Goal: Task Accomplishment & Management: Use online tool/utility

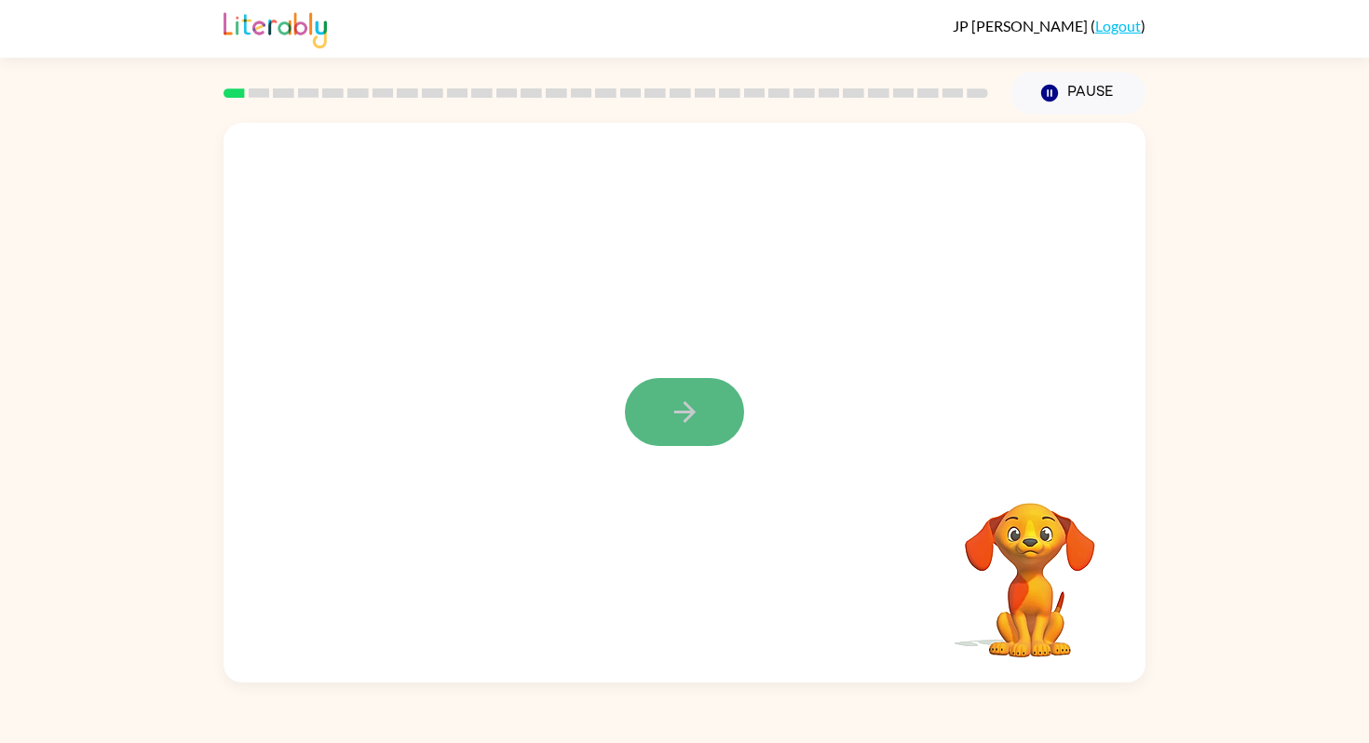
click at [673, 415] on icon "button" at bounding box center [685, 412] width 33 height 33
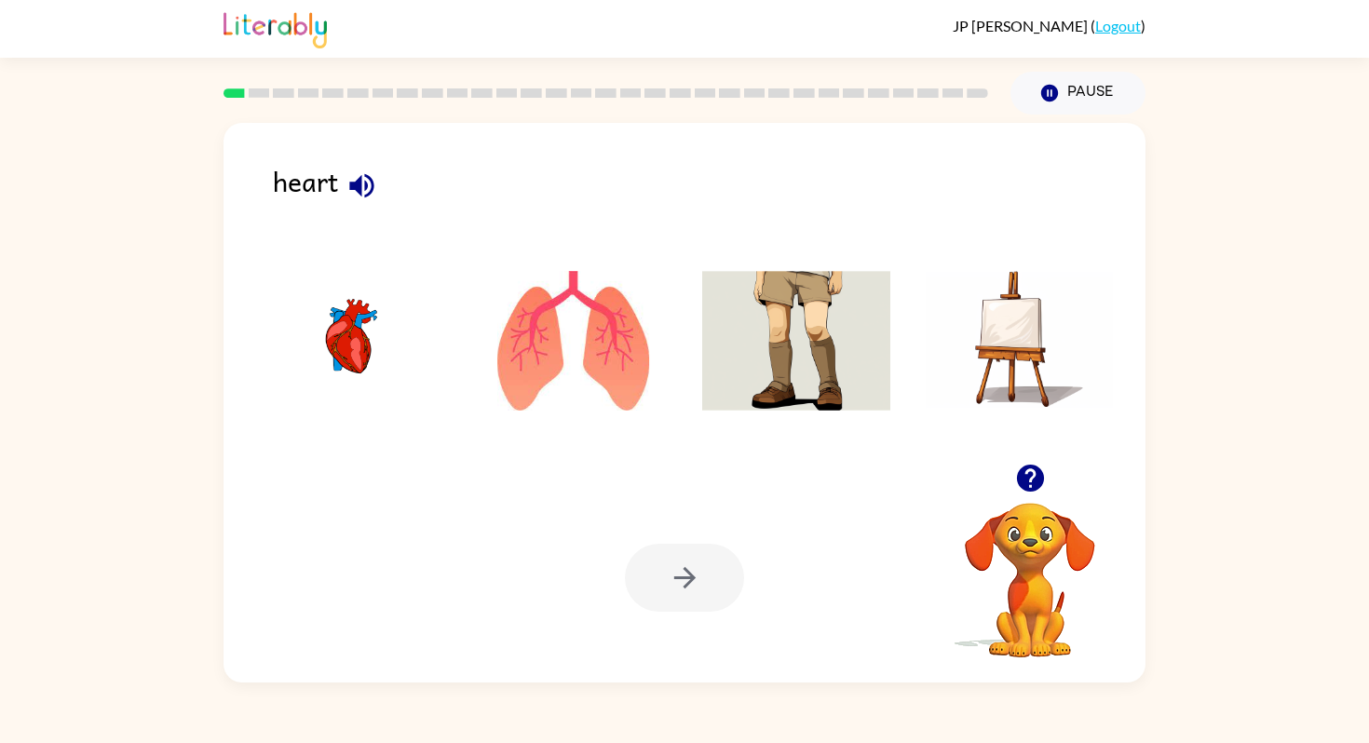
click at [339, 336] on img at bounding box center [350, 341] width 188 height 140
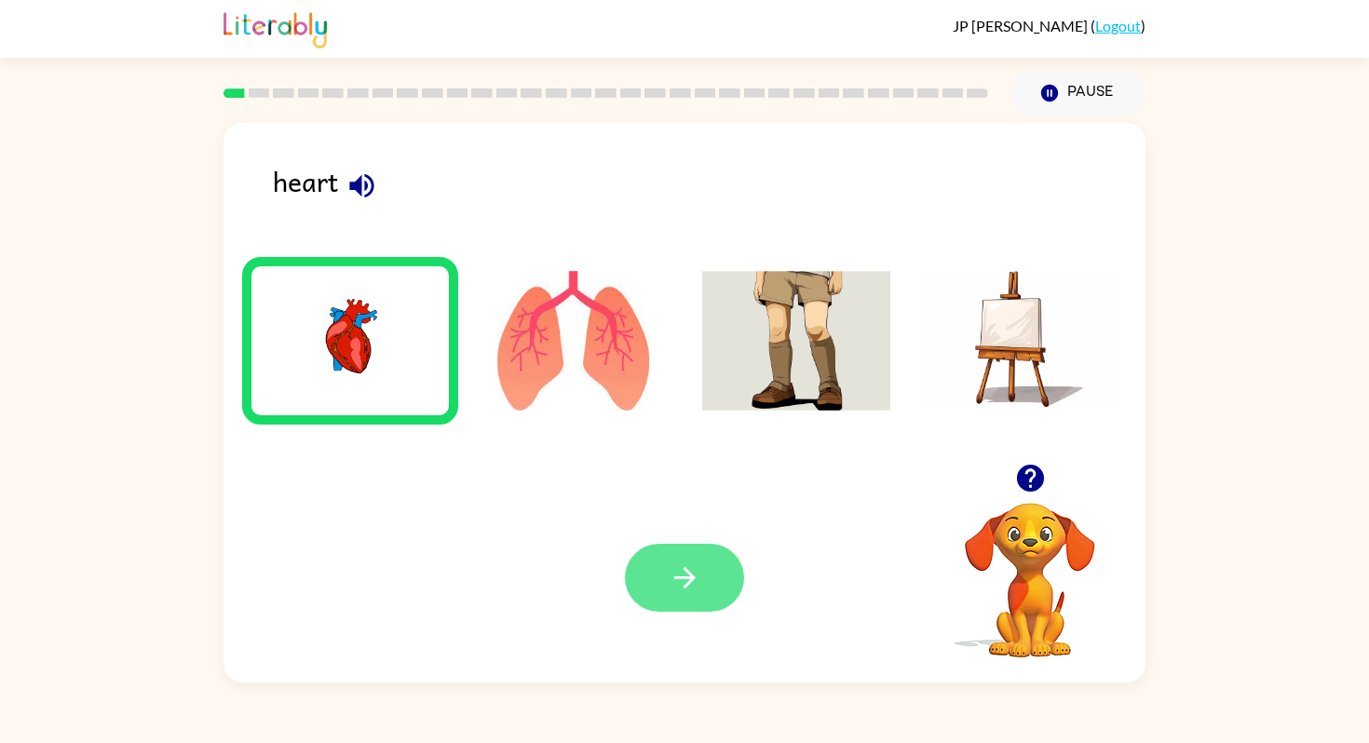
click at [719, 575] on button "button" at bounding box center [684, 578] width 119 height 68
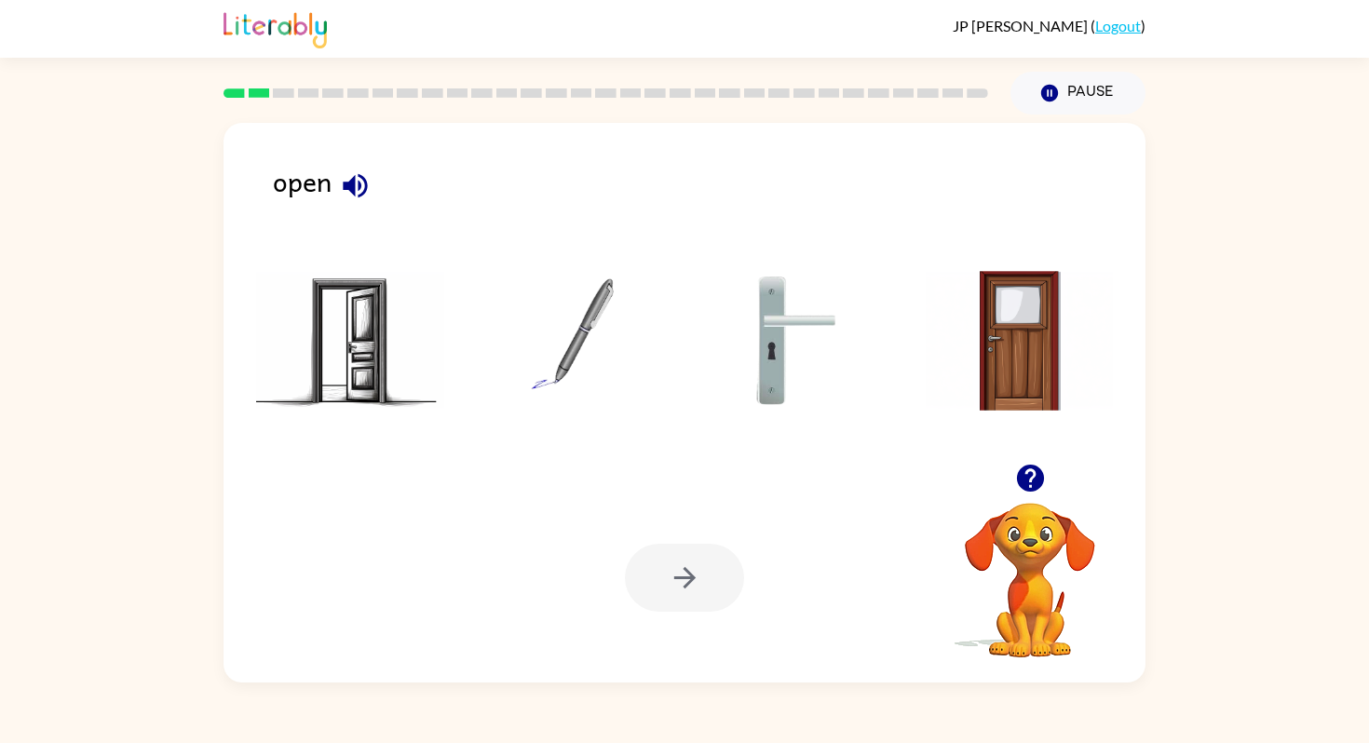
click at [350, 335] on img at bounding box center [350, 341] width 188 height 140
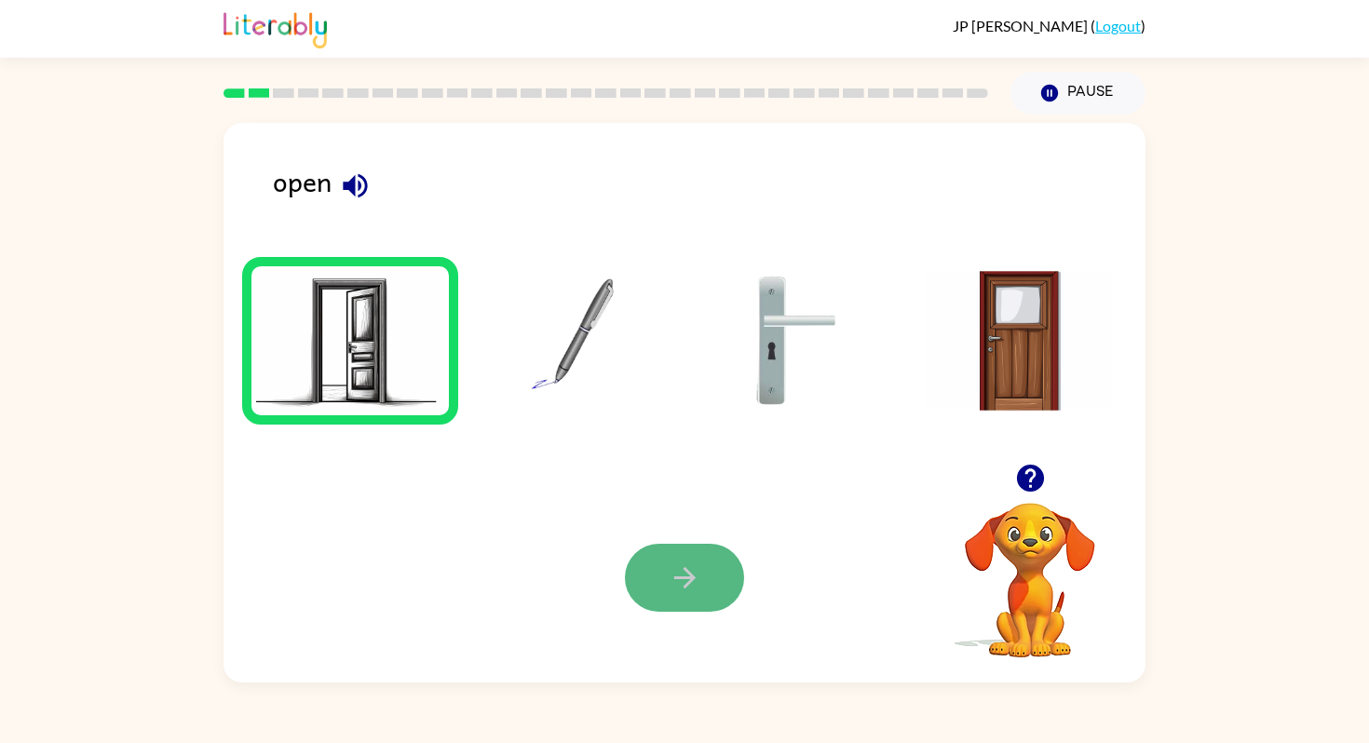
click at [697, 565] on icon "button" at bounding box center [685, 578] width 33 height 33
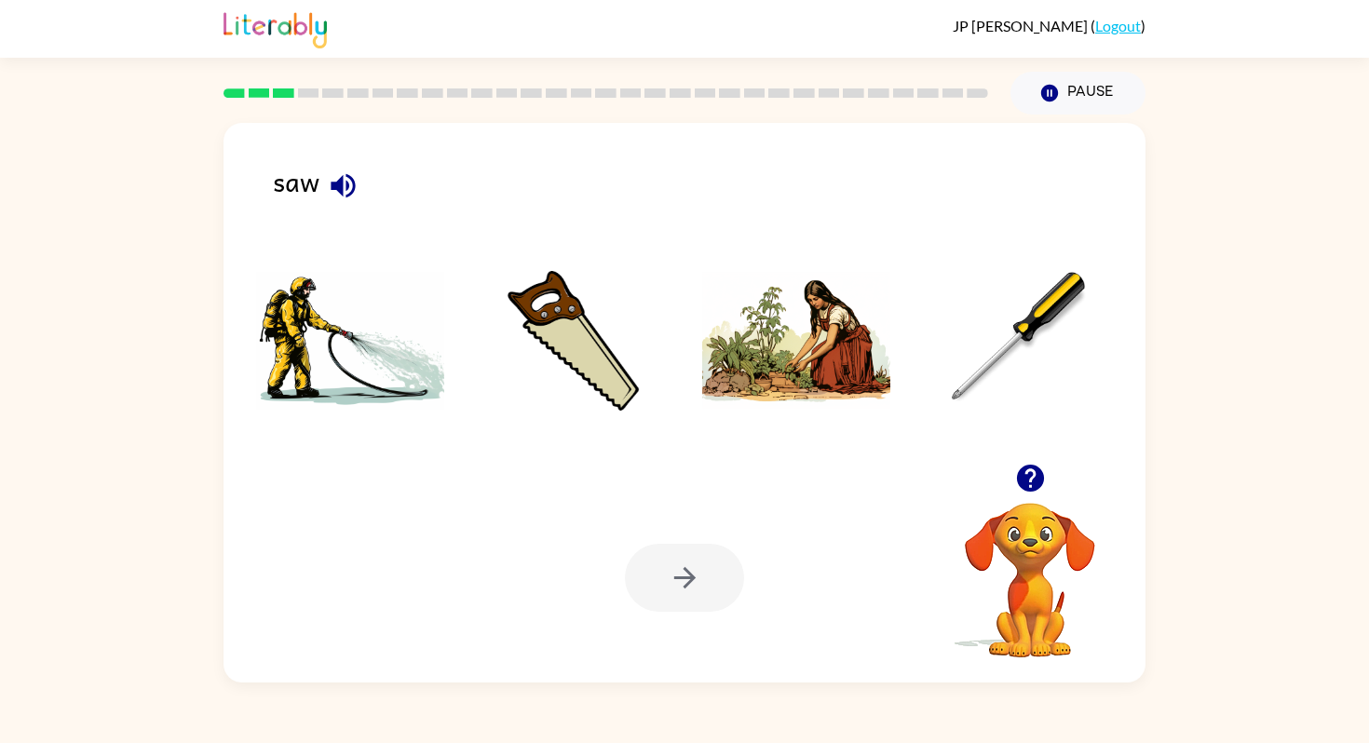
click at [557, 346] on img at bounding box center [574, 341] width 188 height 140
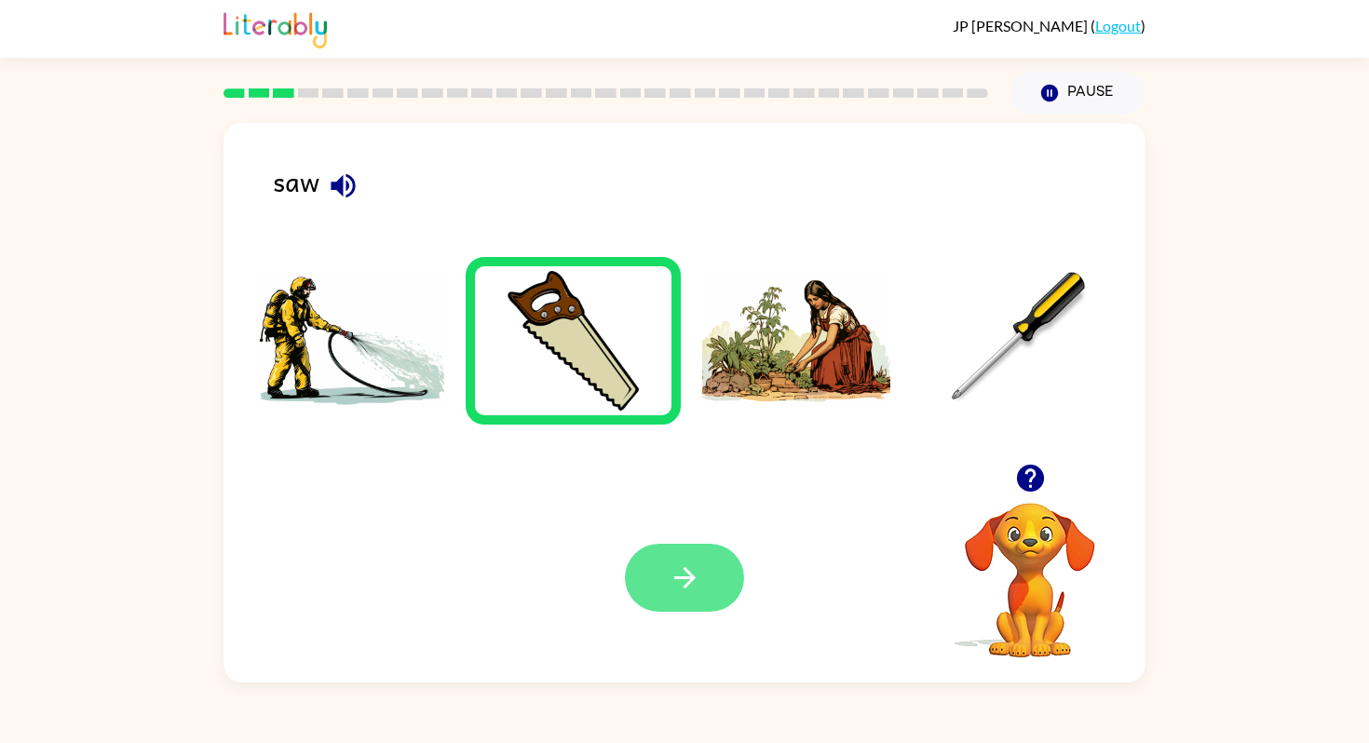
click at [676, 589] on icon "button" at bounding box center [685, 578] width 33 height 33
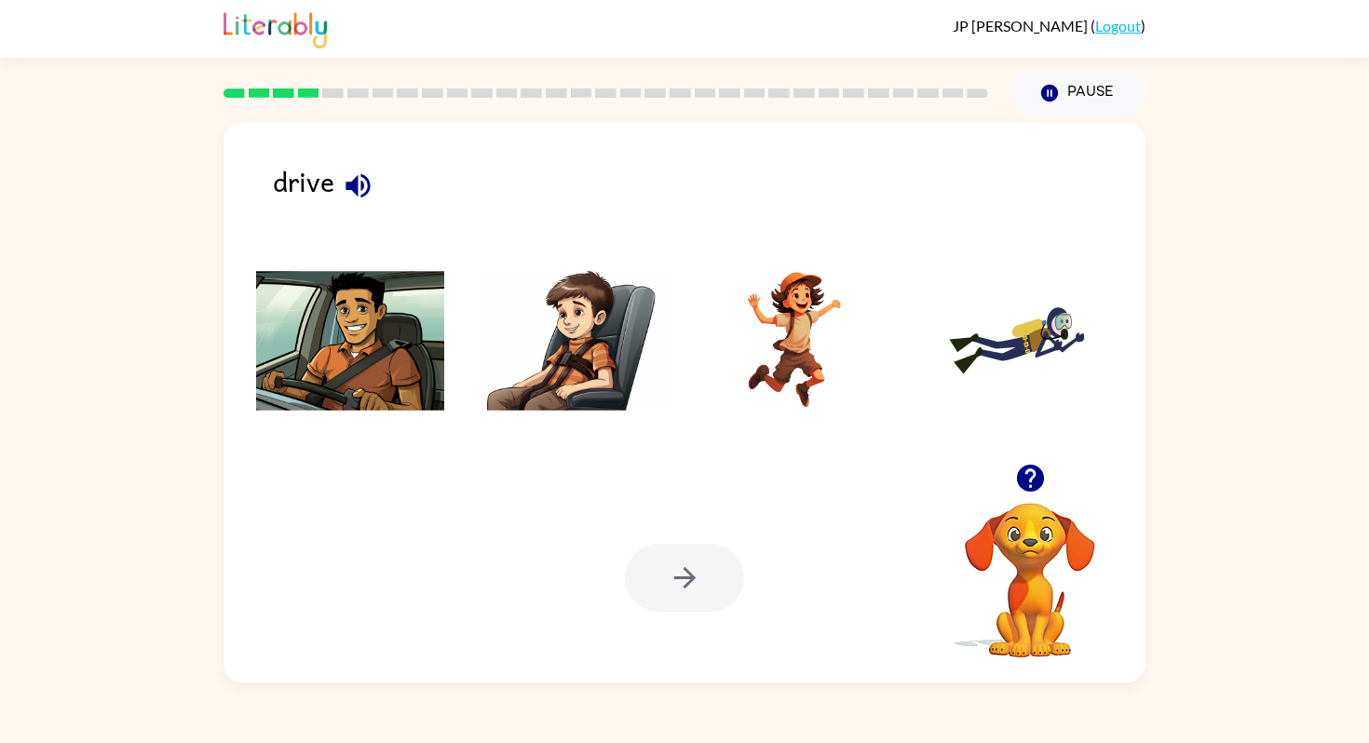
click at [324, 351] on img at bounding box center [350, 341] width 188 height 140
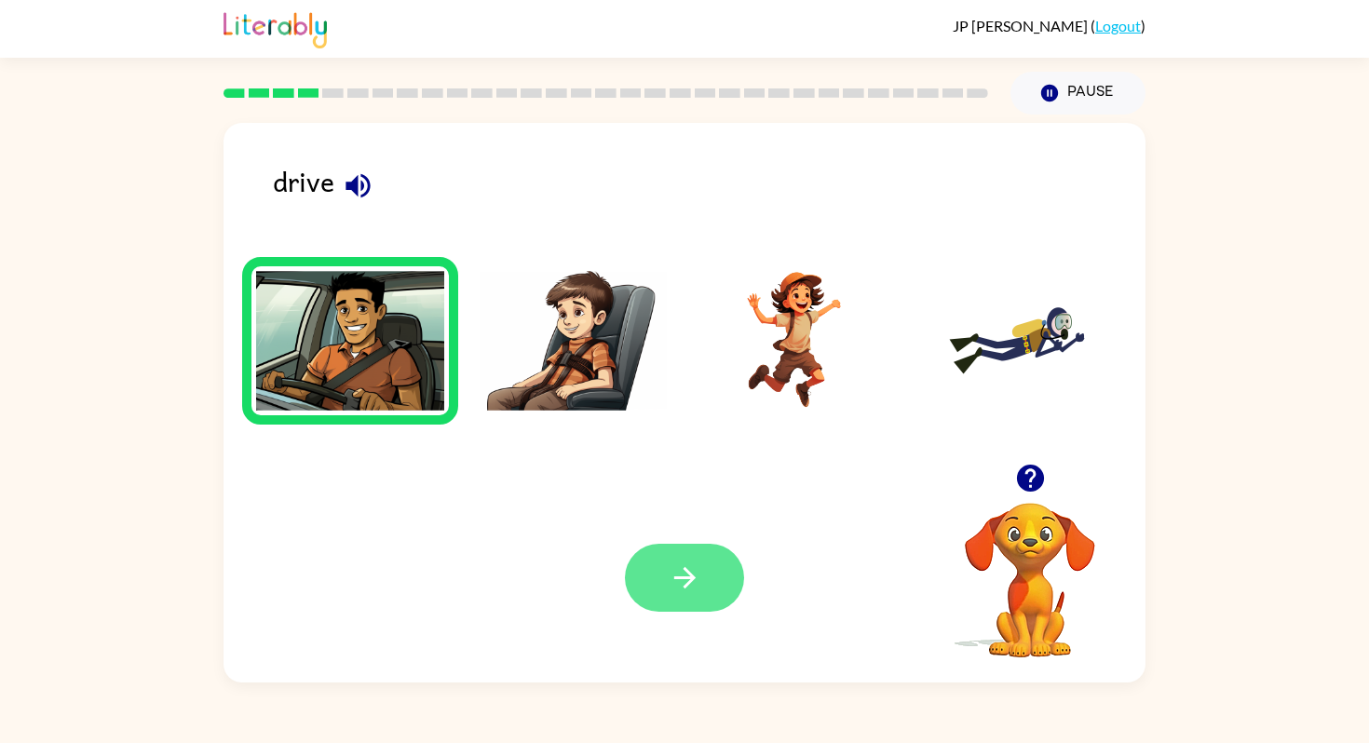
click at [687, 576] on icon "button" at bounding box center [685, 578] width 33 height 33
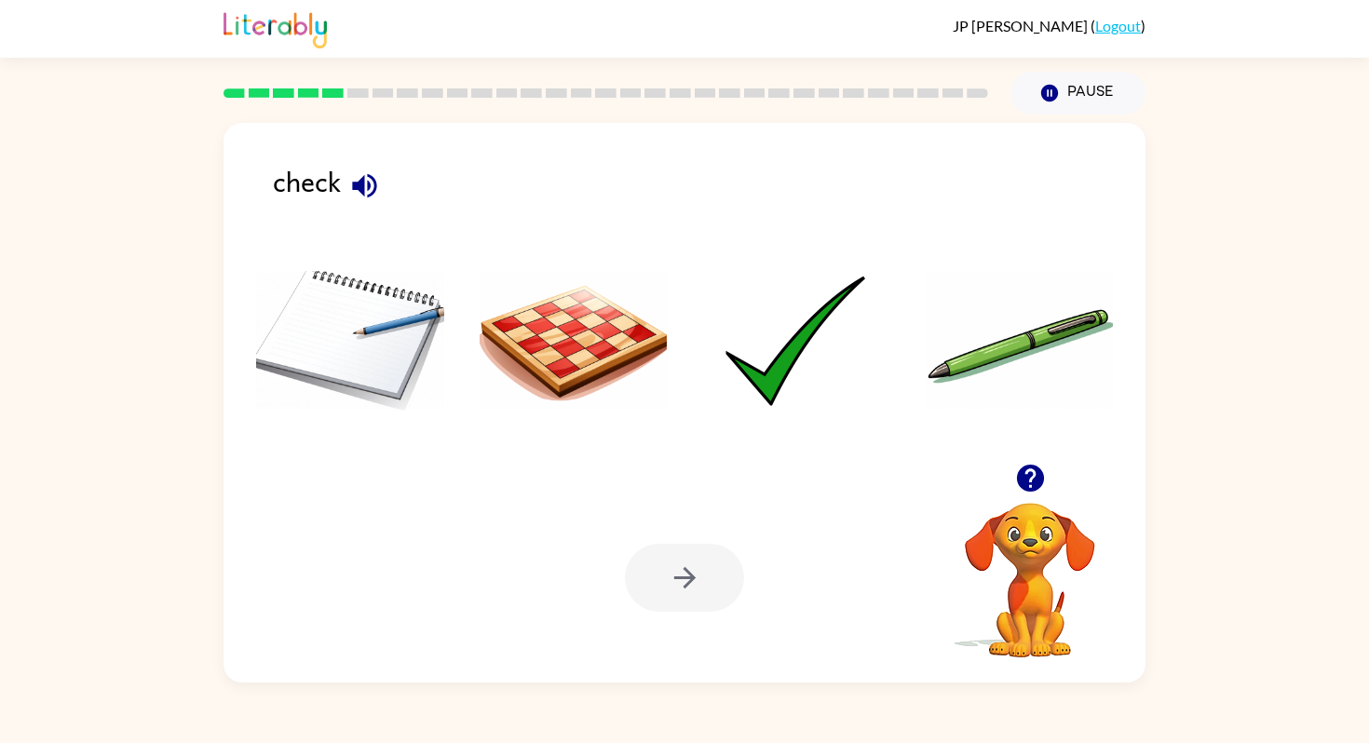
click at [826, 333] on img at bounding box center [796, 341] width 188 height 140
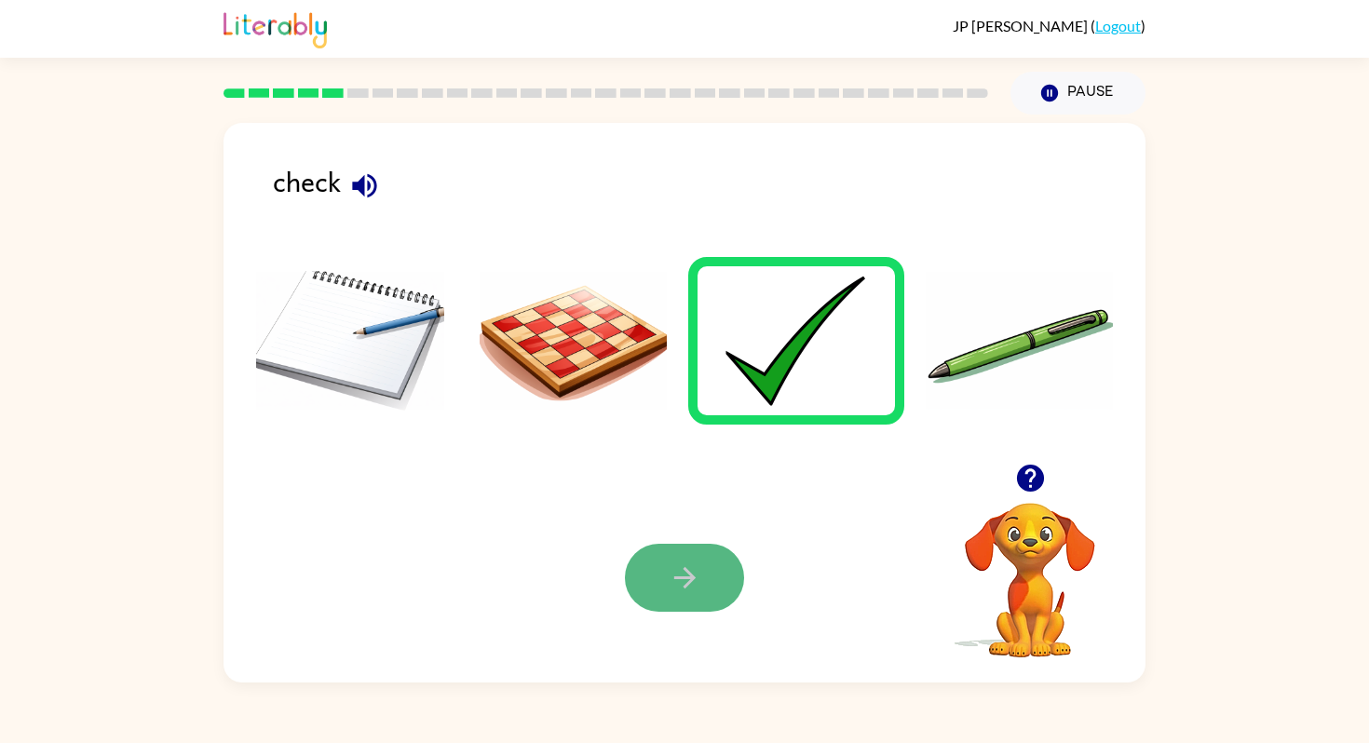
click at [675, 570] on icon "button" at bounding box center [685, 578] width 33 height 33
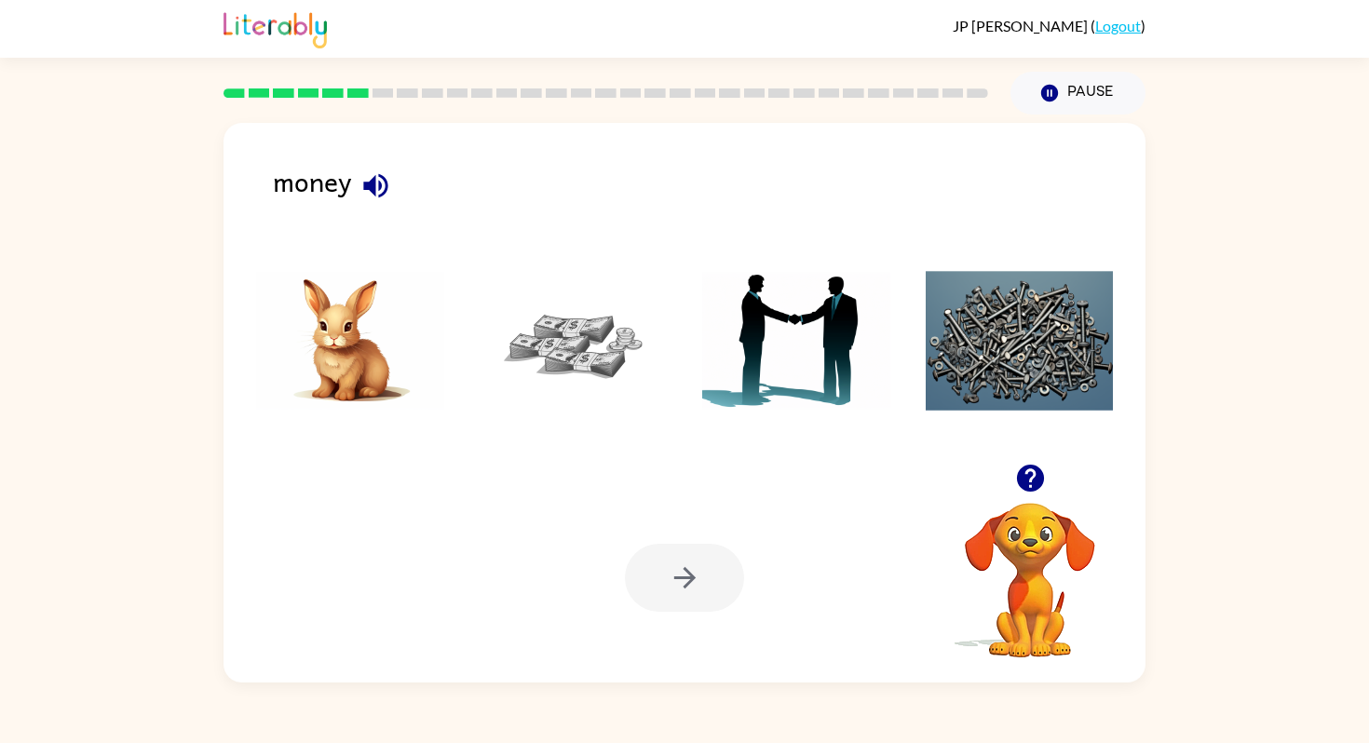
click at [597, 373] on img at bounding box center [574, 341] width 188 height 140
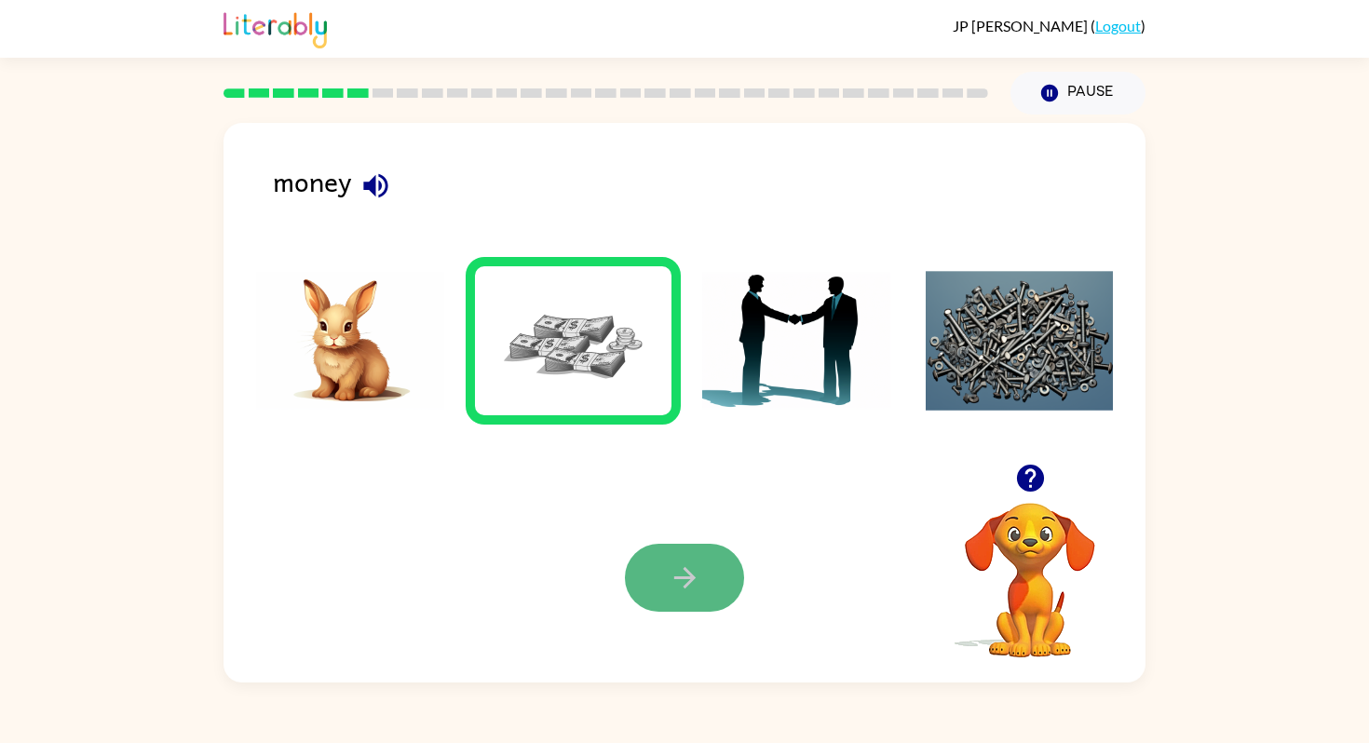
click at [688, 583] on icon "button" at bounding box center [684, 577] width 21 height 21
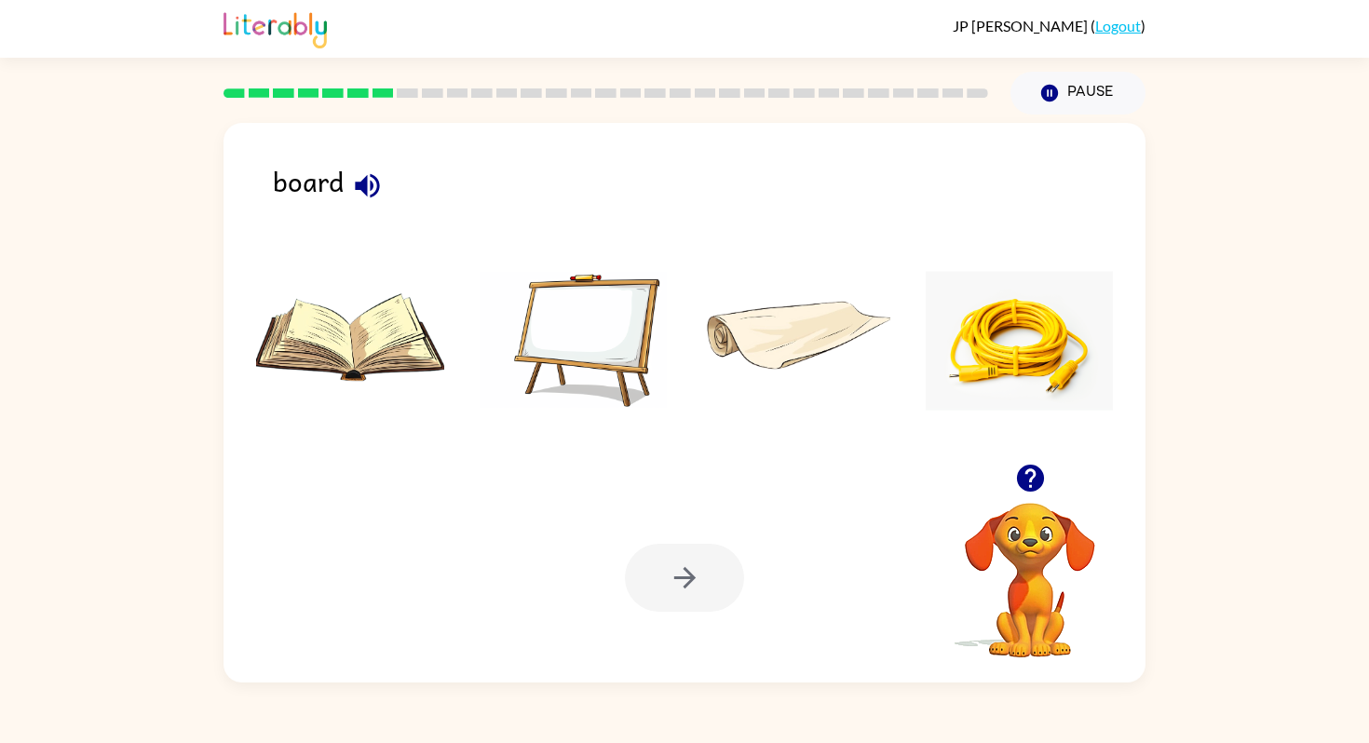
click at [620, 327] on img at bounding box center [574, 341] width 188 height 140
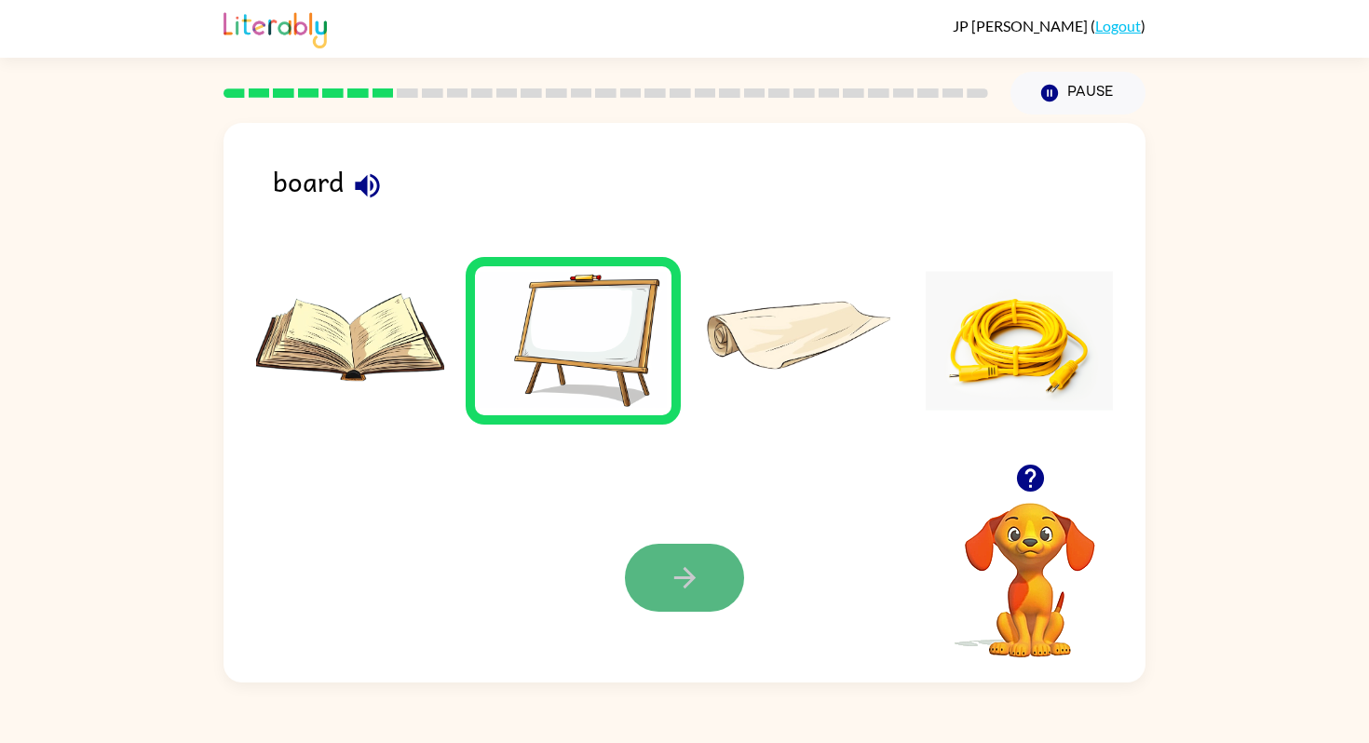
click at [691, 559] on button "button" at bounding box center [684, 578] width 119 height 68
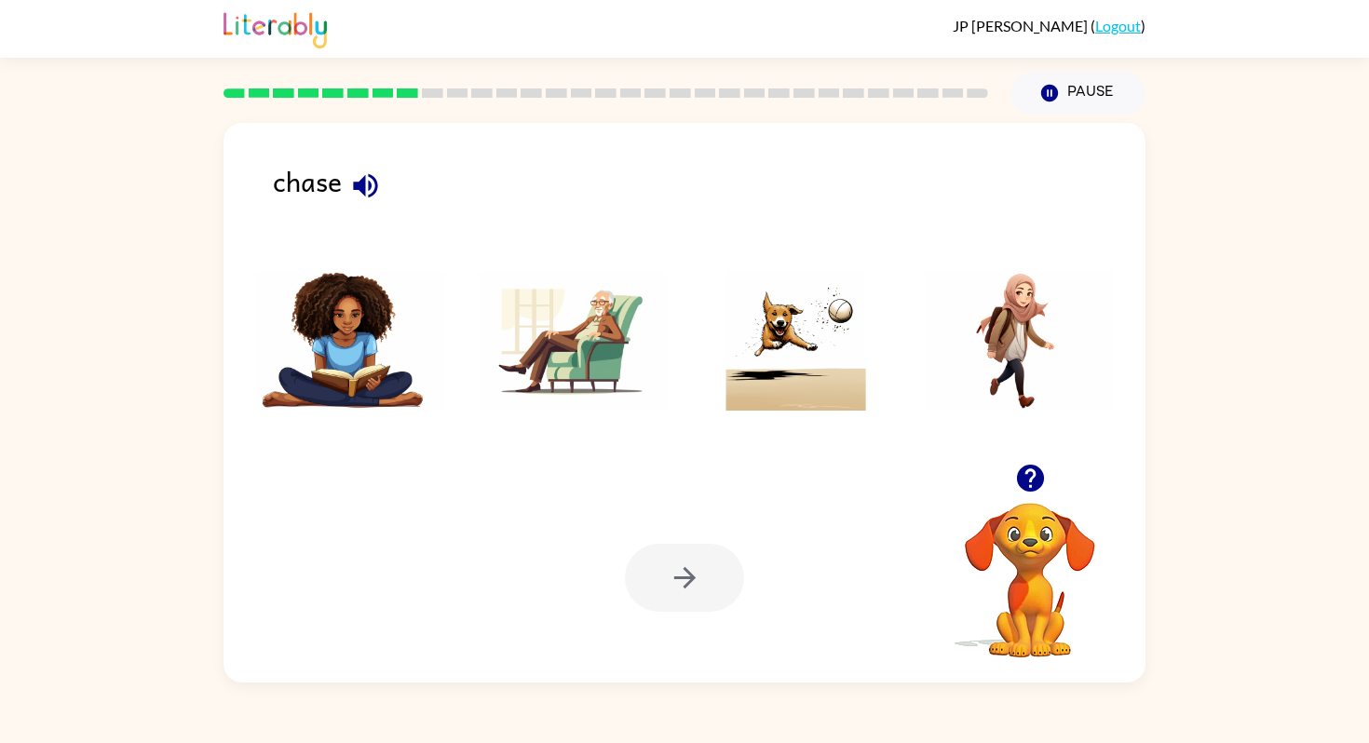
click at [809, 397] on img at bounding box center [796, 341] width 188 height 140
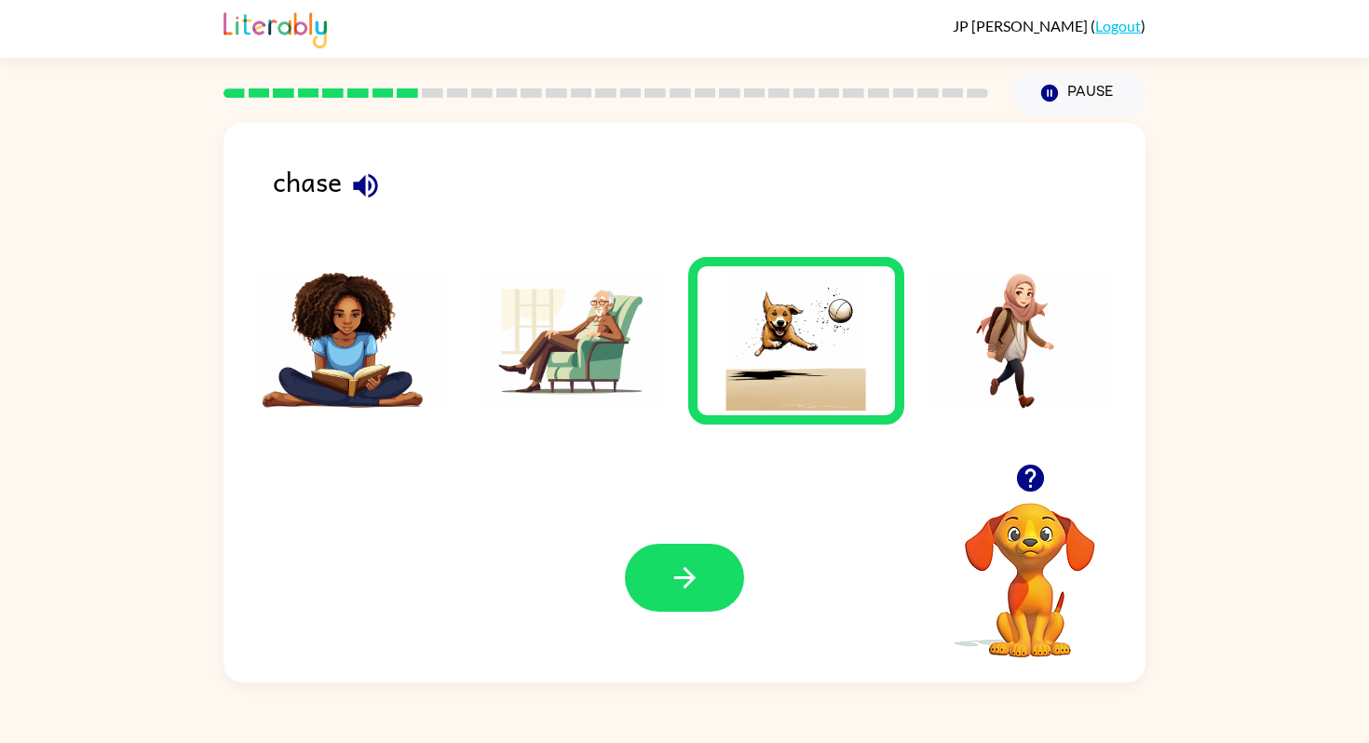
click at [1004, 345] on img at bounding box center [1020, 341] width 188 height 140
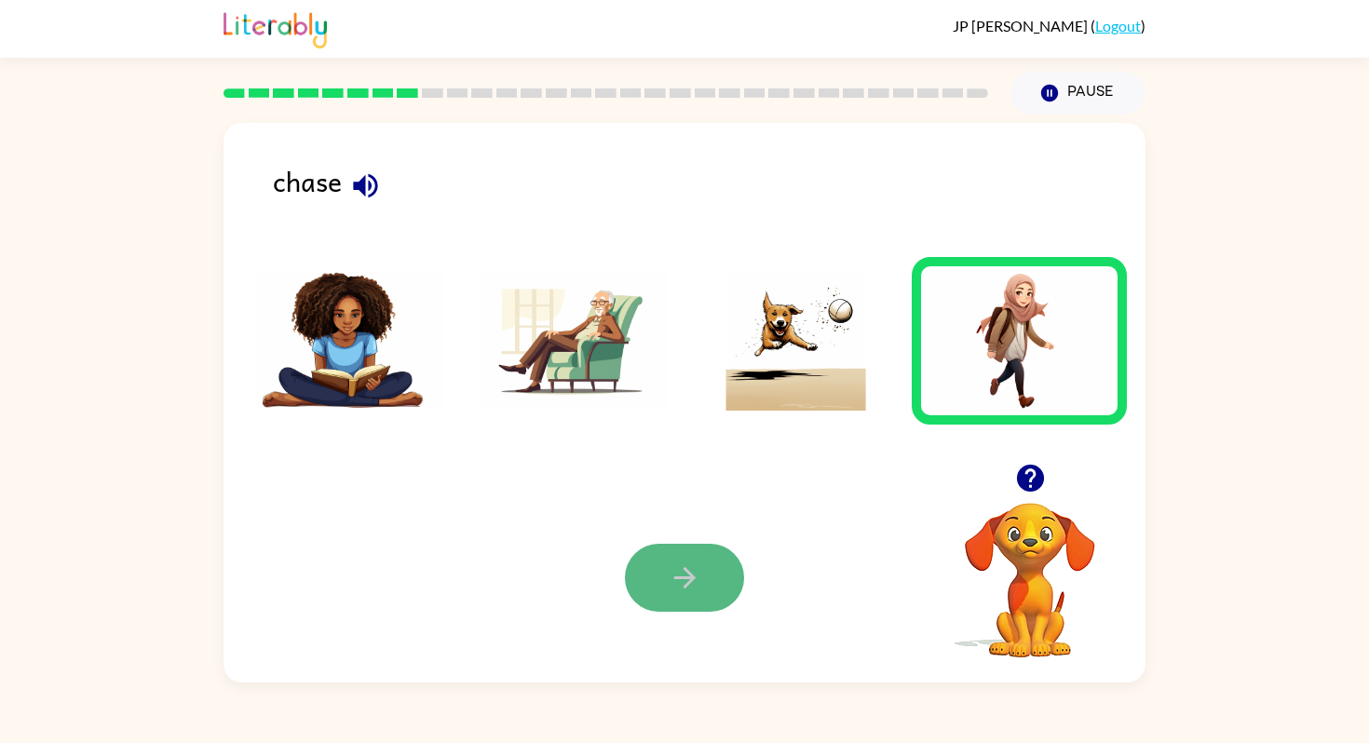
click at [688, 592] on icon "button" at bounding box center [685, 578] width 33 height 33
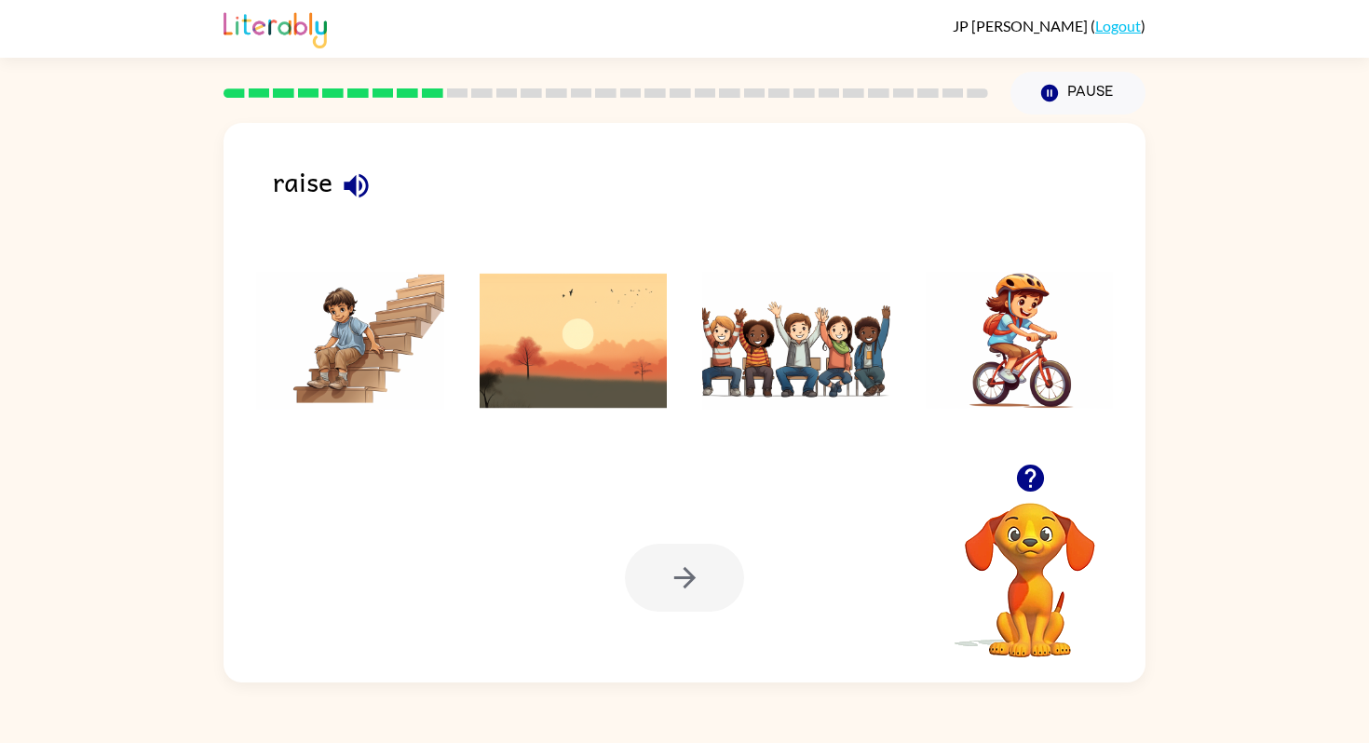
click at [602, 333] on img at bounding box center [574, 341] width 188 height 140
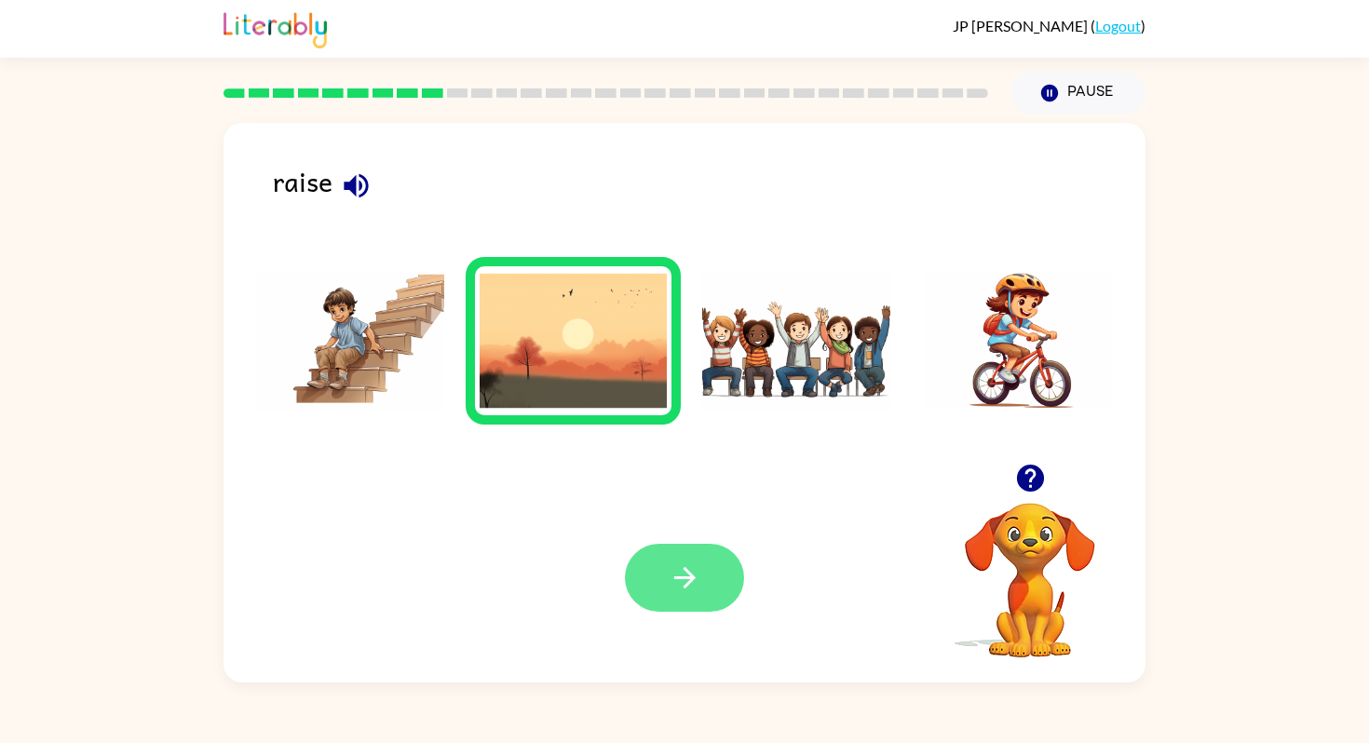
click at [699, 590] on icon "button" at bounding box center [685, 578] width 33 height 33
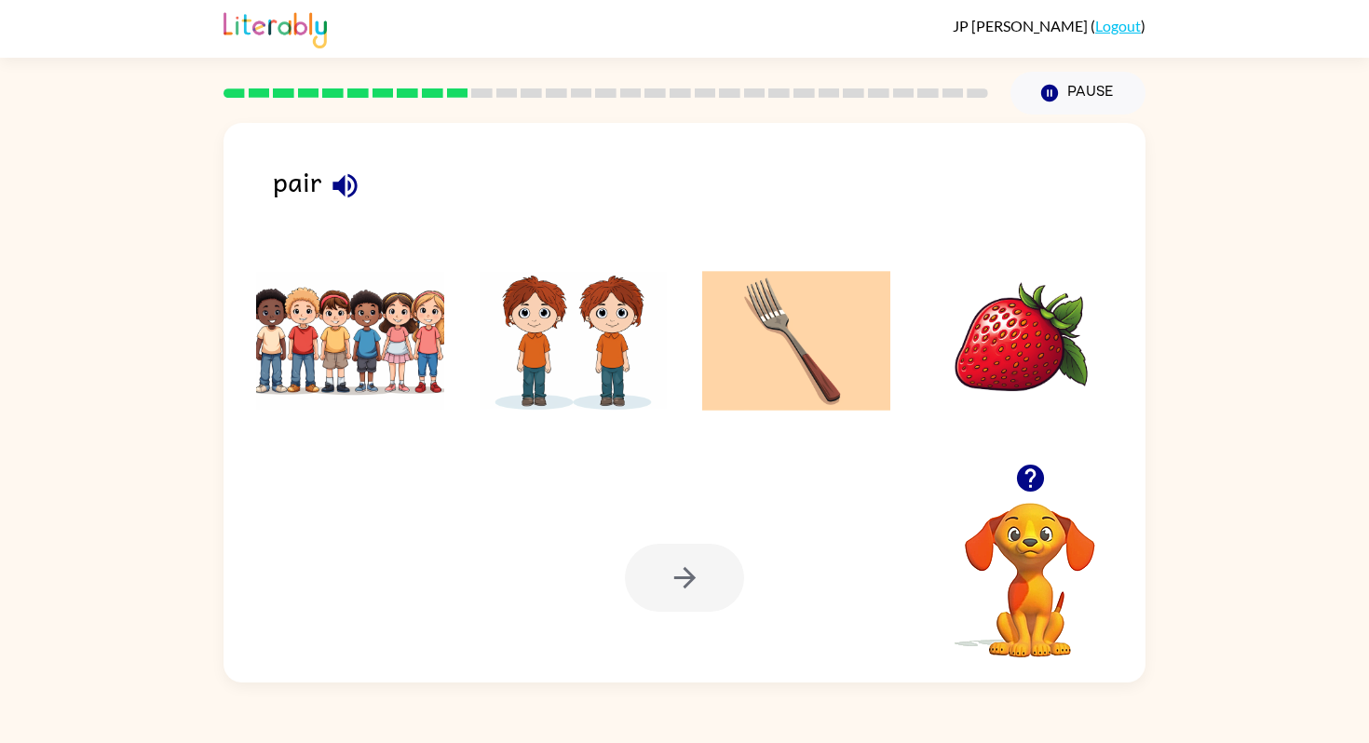
click at [374, 369] on img at bounding box center [350, 341] width 188 height 140
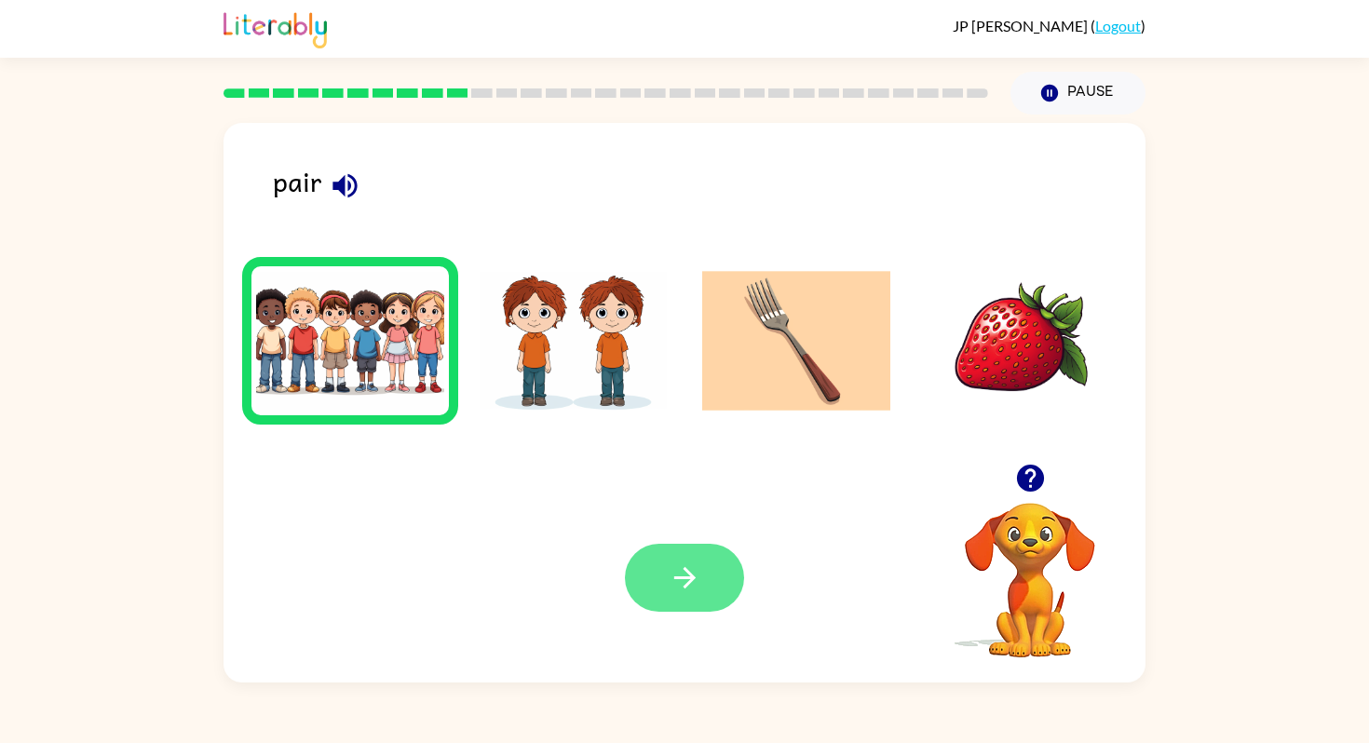
click at [709, 579] on button "button" at bounding box center [684, 578] width 119 height 68
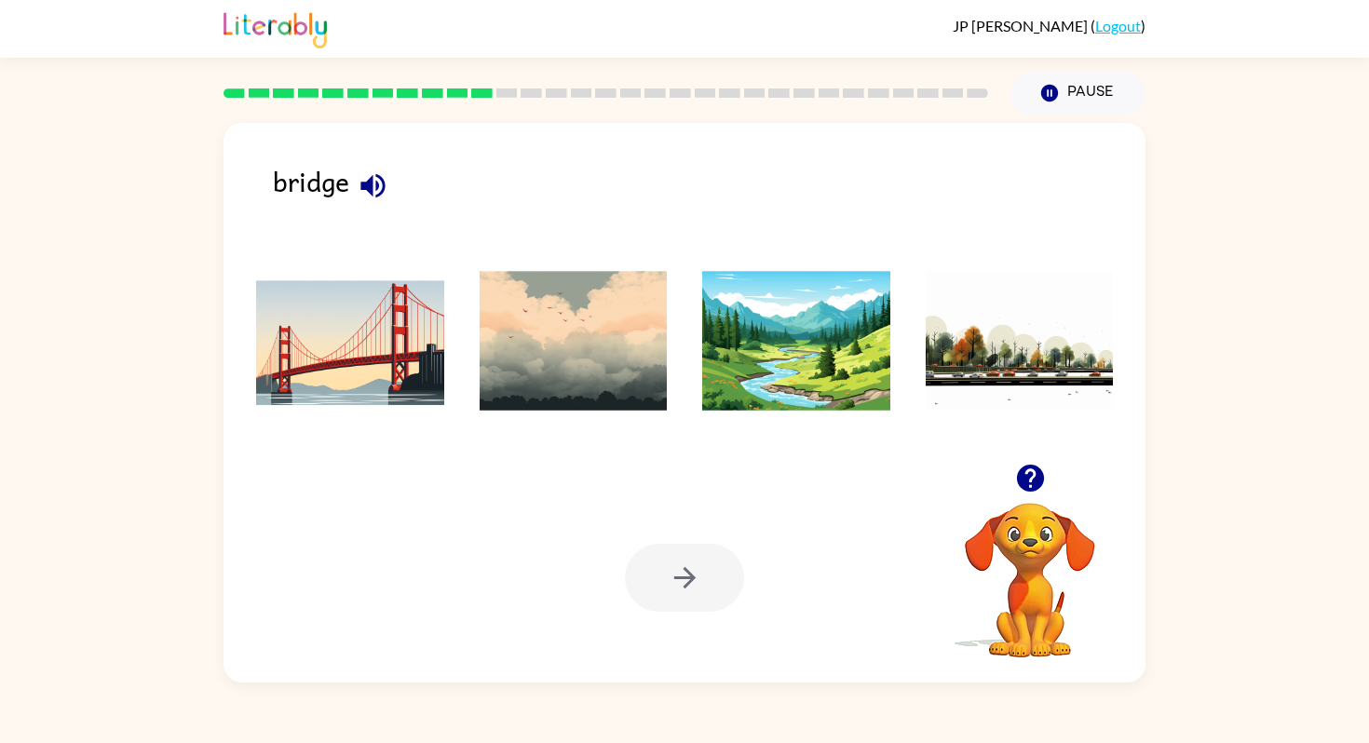
click at [576, 372] on img at bounding box center [574, 341] width 188 height 140
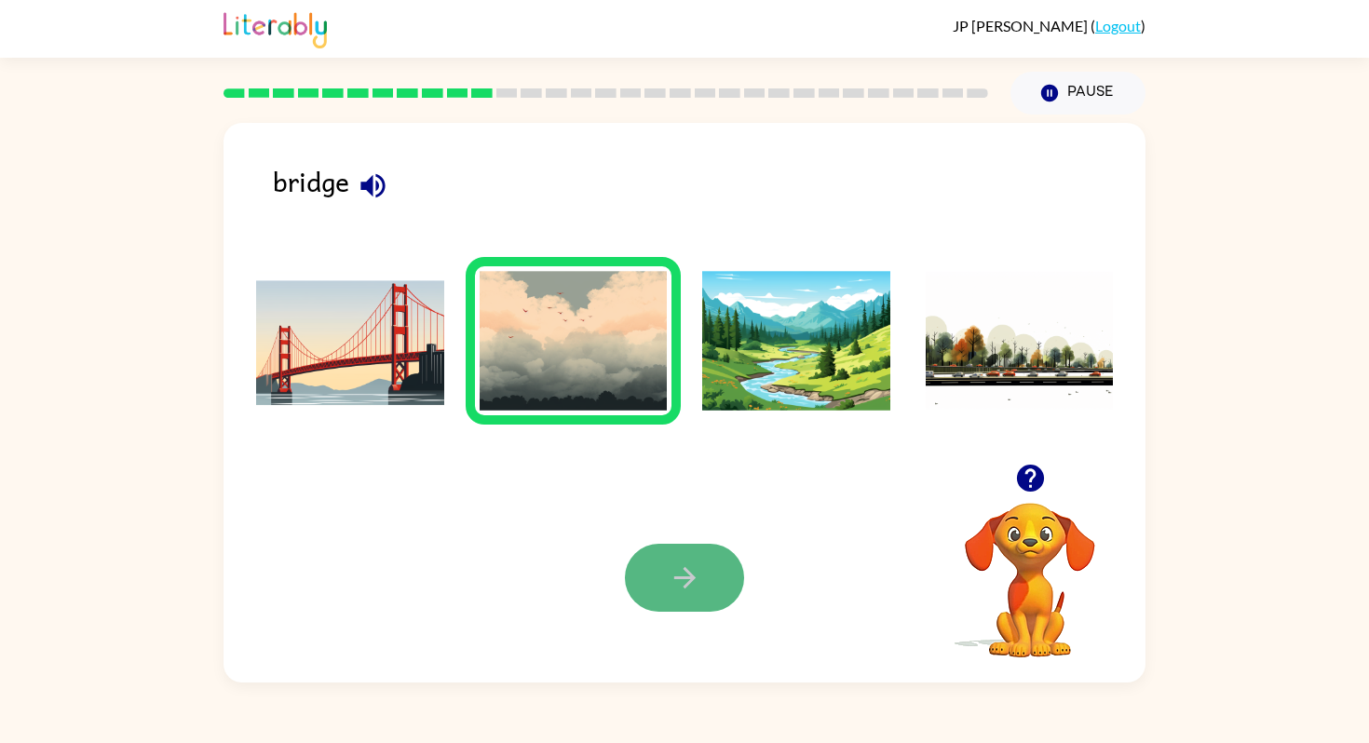
click at [728, 593] on button "button" at bounding box center [684, 578] width 119 height 68
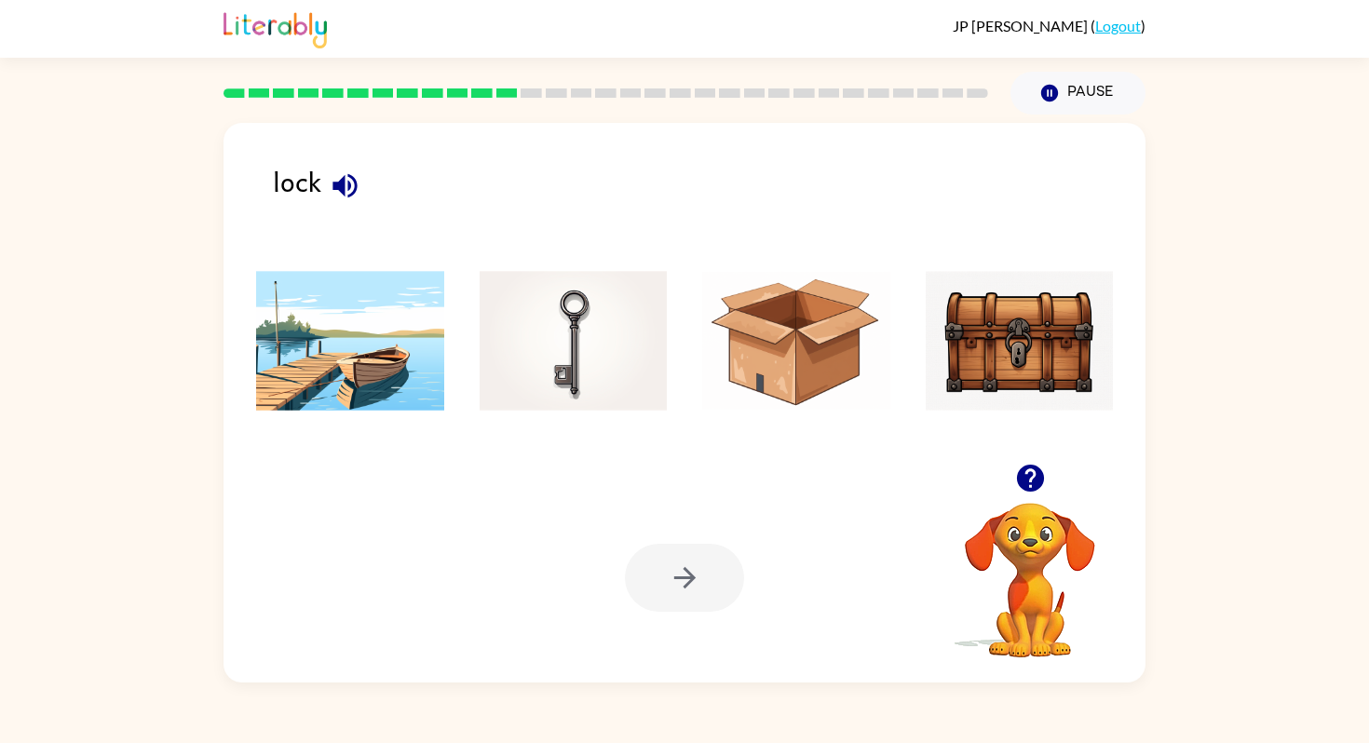
click at [589, 350] on img at bounding box center [574, 341] width 188 height 140
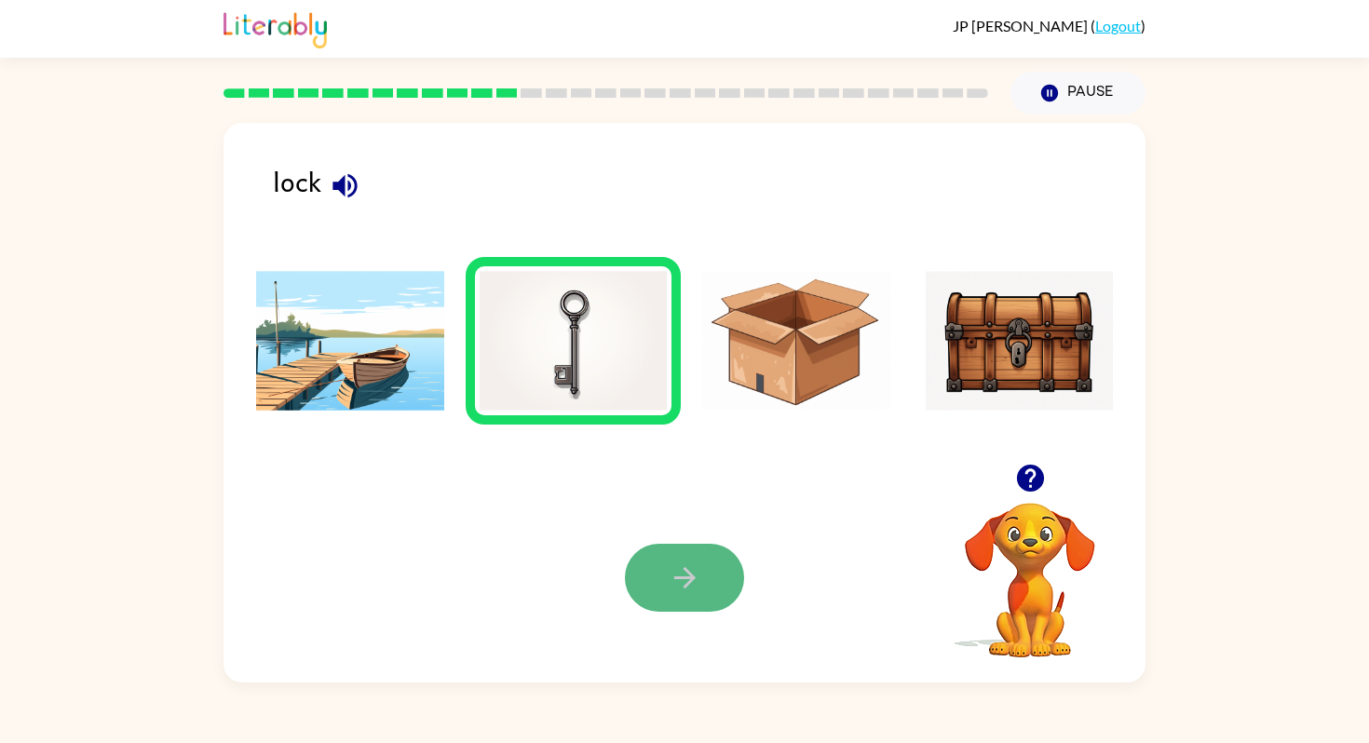
click at [705, 593] on button "button" at bounding box center [684, 578] width 119 height 68
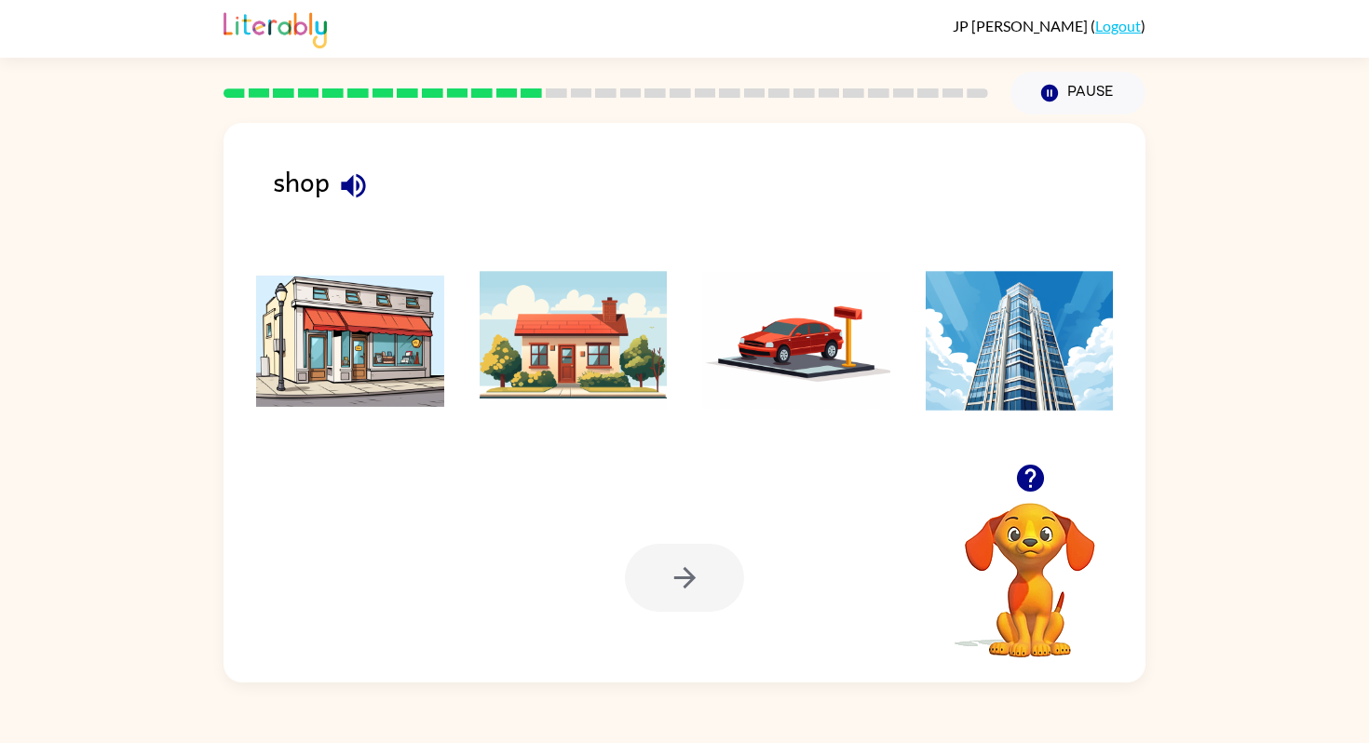
click at [329, 361] on img at bounding box center [350, 341] width 188 height 140
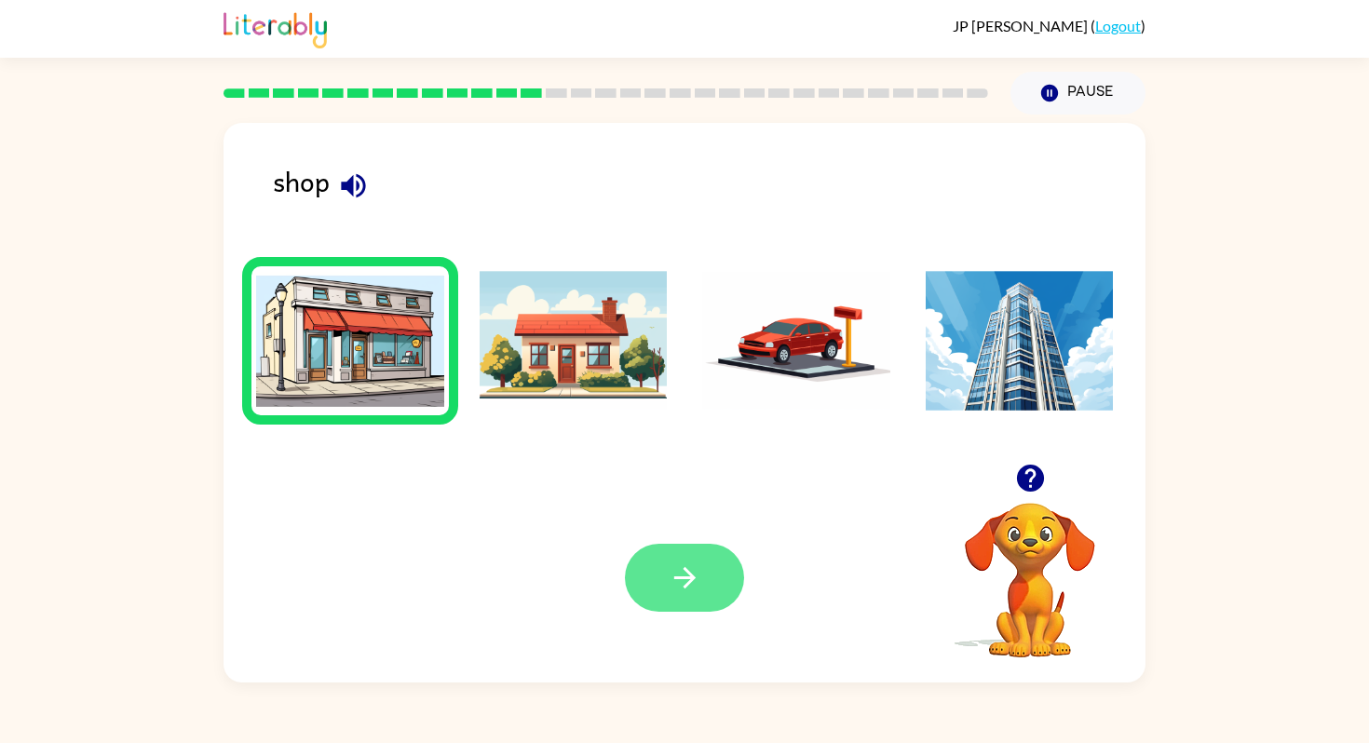
click at [710, 576] on button "button" at bounding box center [684, 578] width 119 height 68
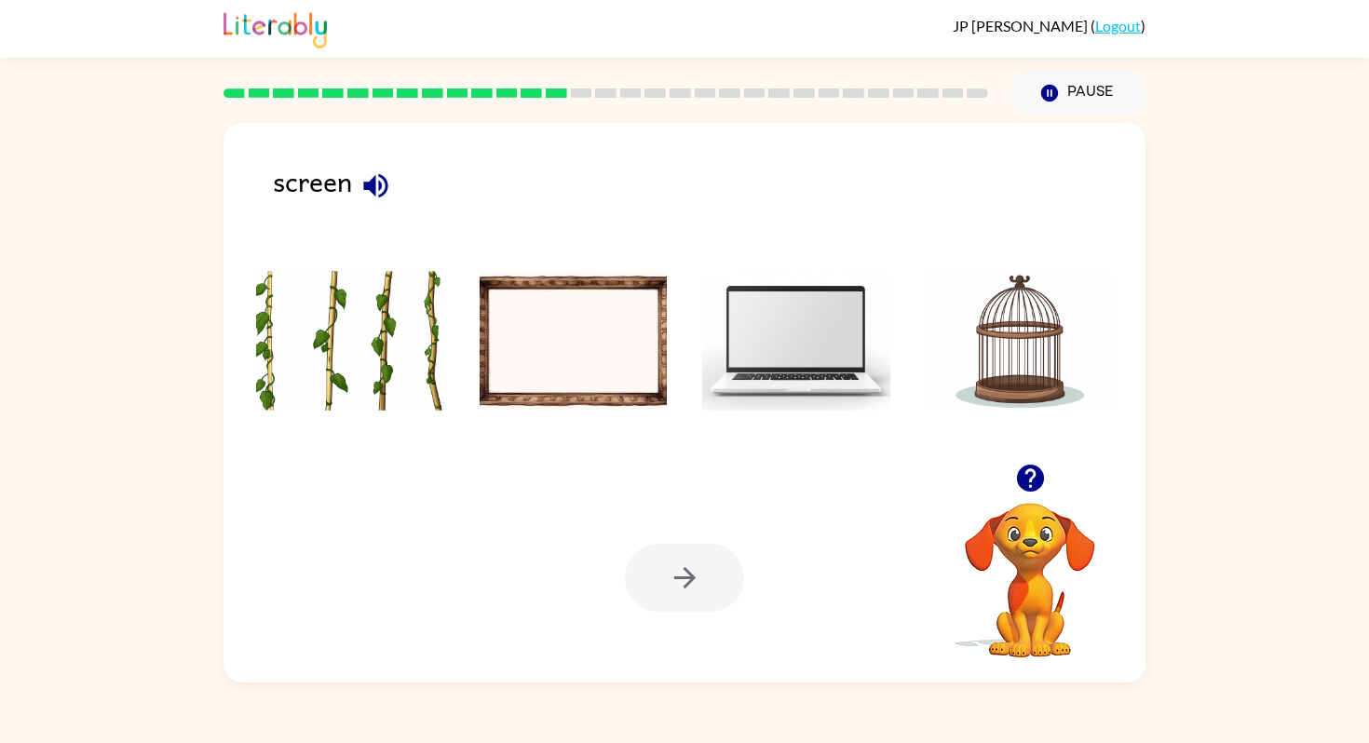
click at [745, 364] on img at bounding box center [796, 341] width 188 height 140
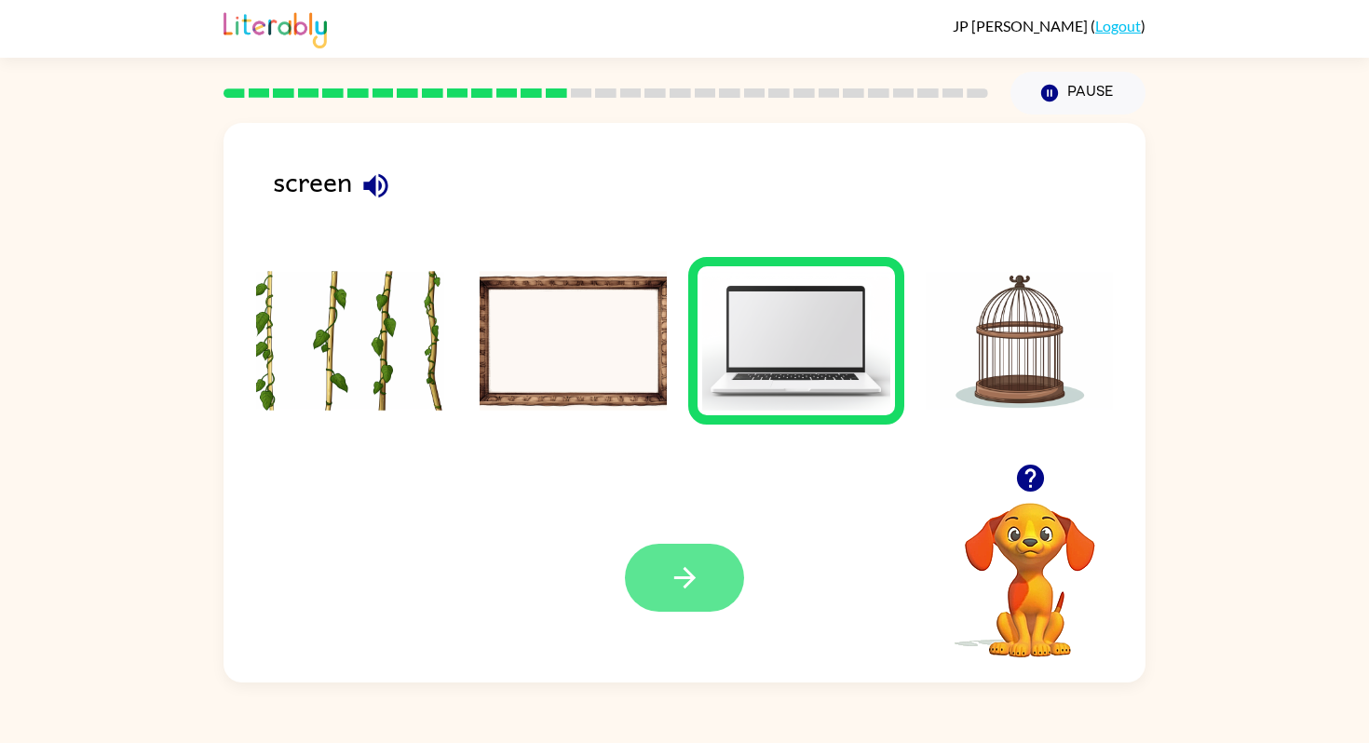
click at [673, 567] on icon "button" at bounding box center [685, 578] width 33 height 33
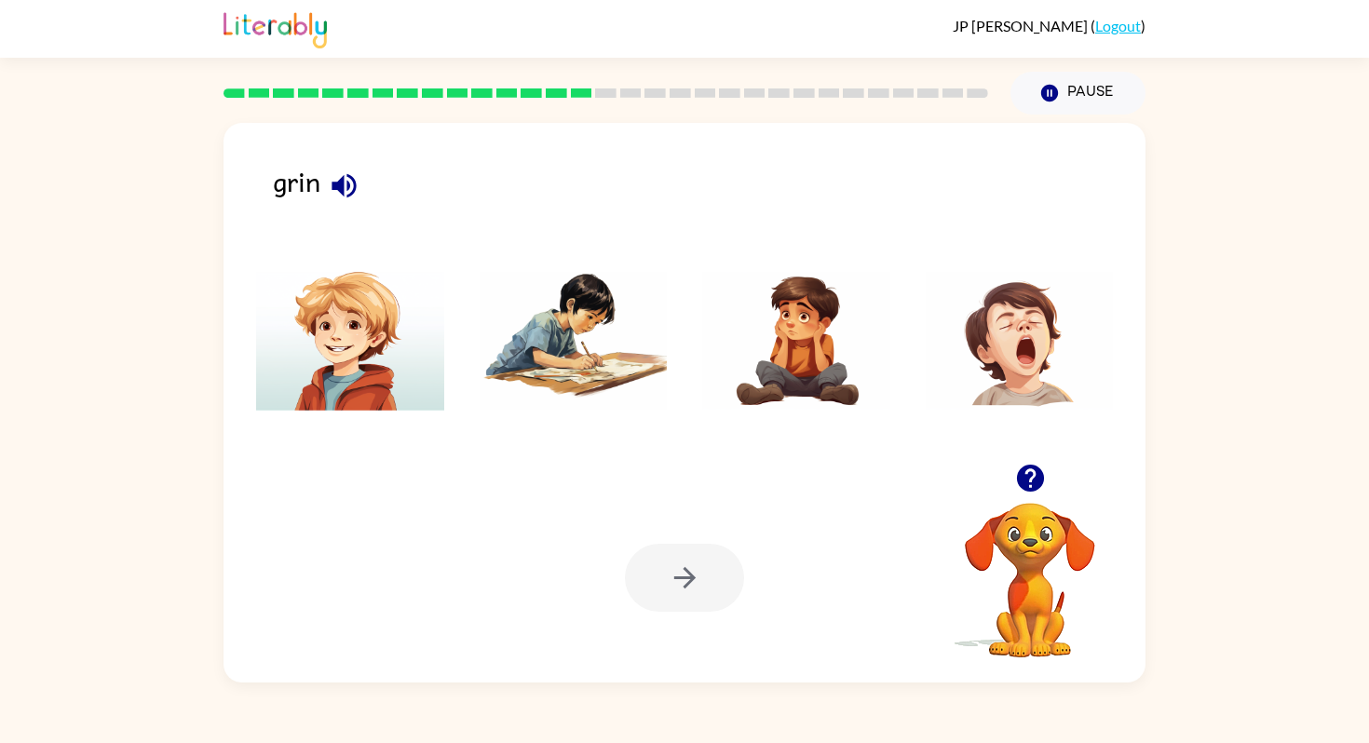
click at [606, 359] on img at bounding box center [574, 341] width 188 height 140
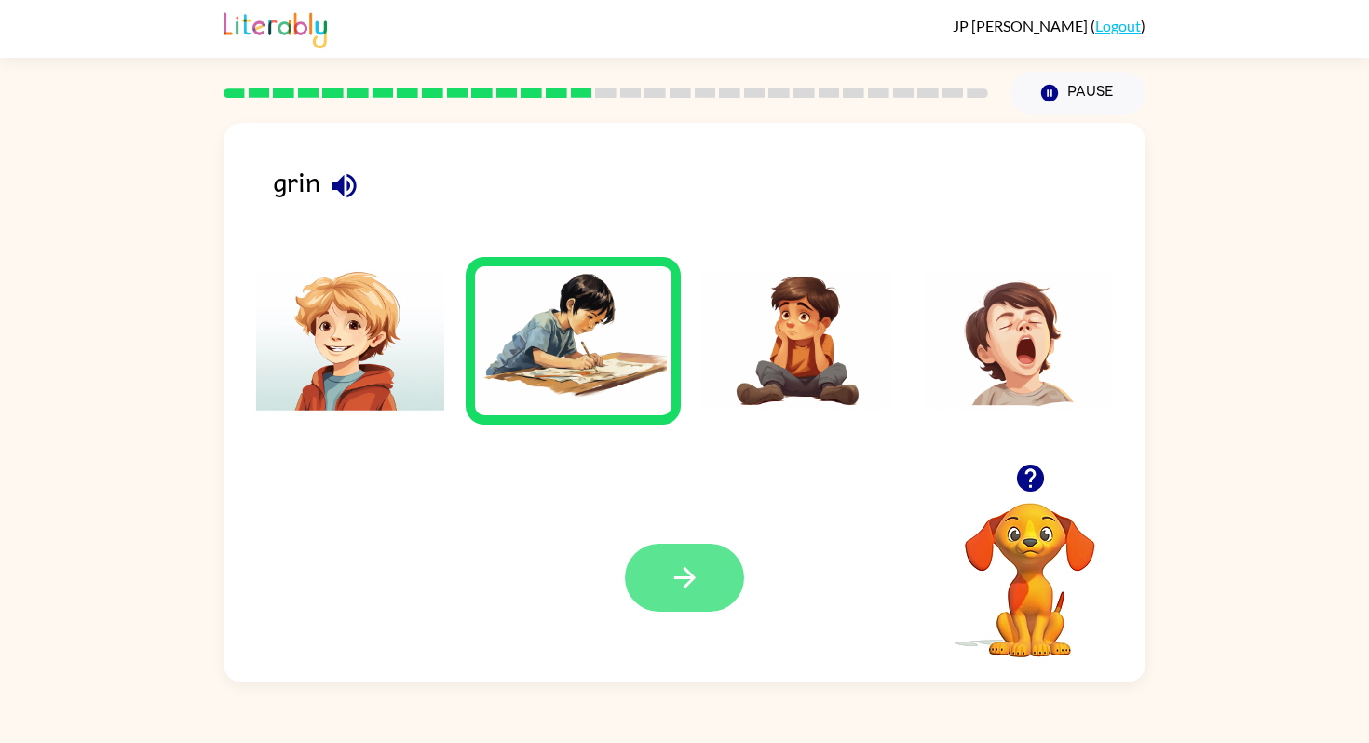
click at [711, 570] on button "button" at bounding box center [684, 578] width 119 height 68
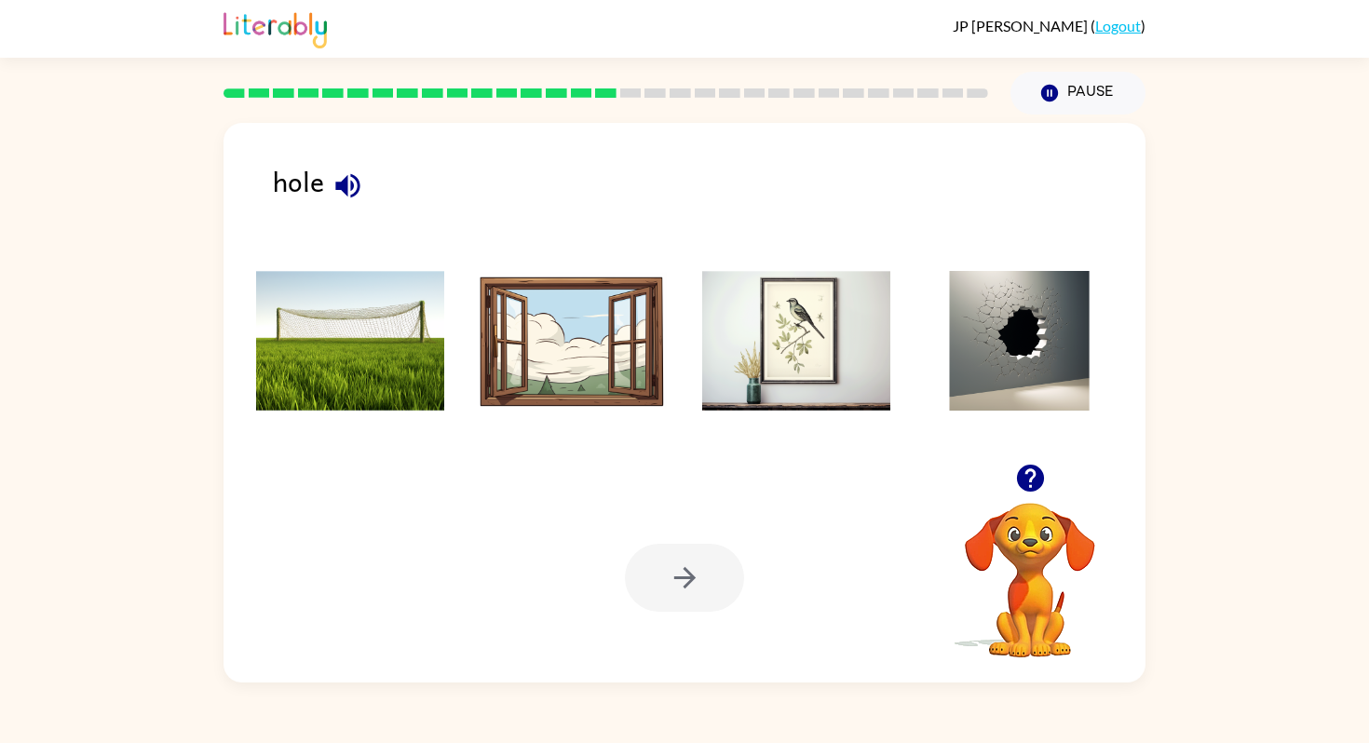
click at [1028, 351] on img at bounding box center [1020, 341] width 188 height 140
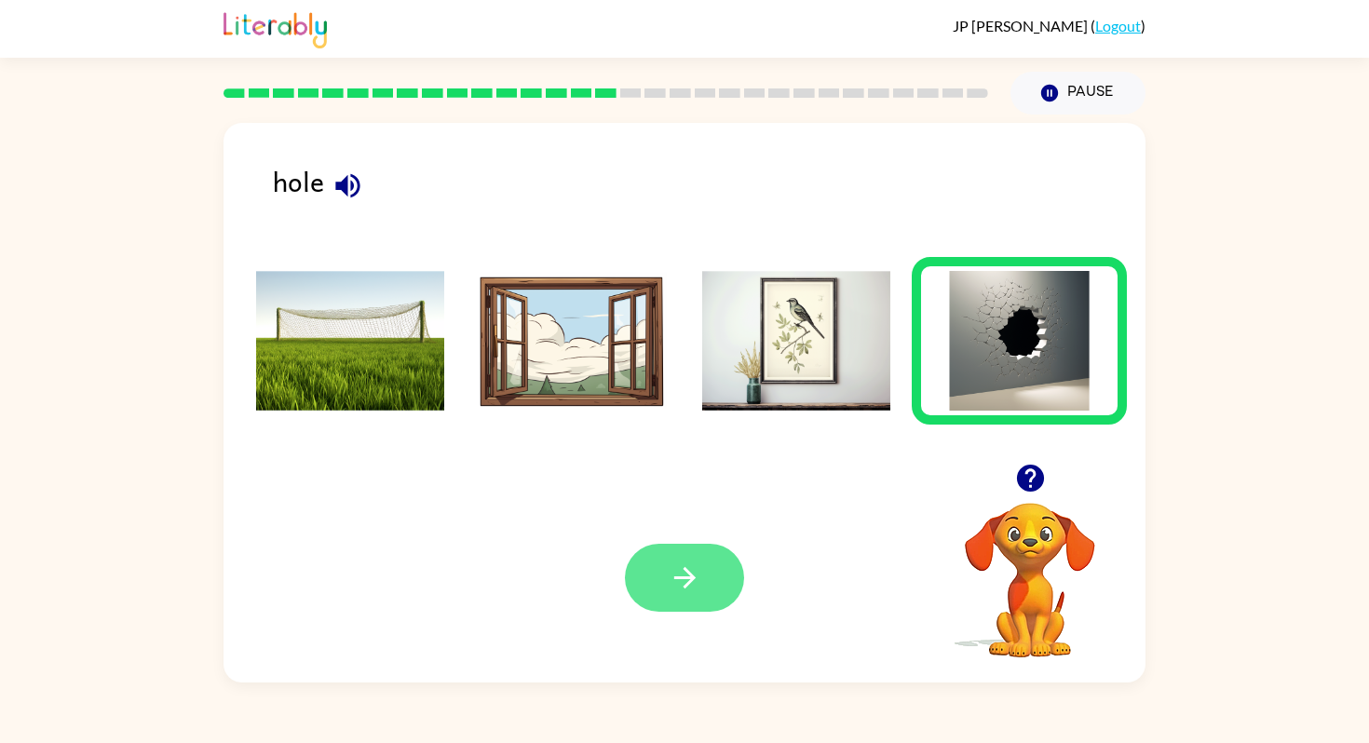
click at [709, 564] on button "button" at bounding box center [684, 578] width 119 height 68
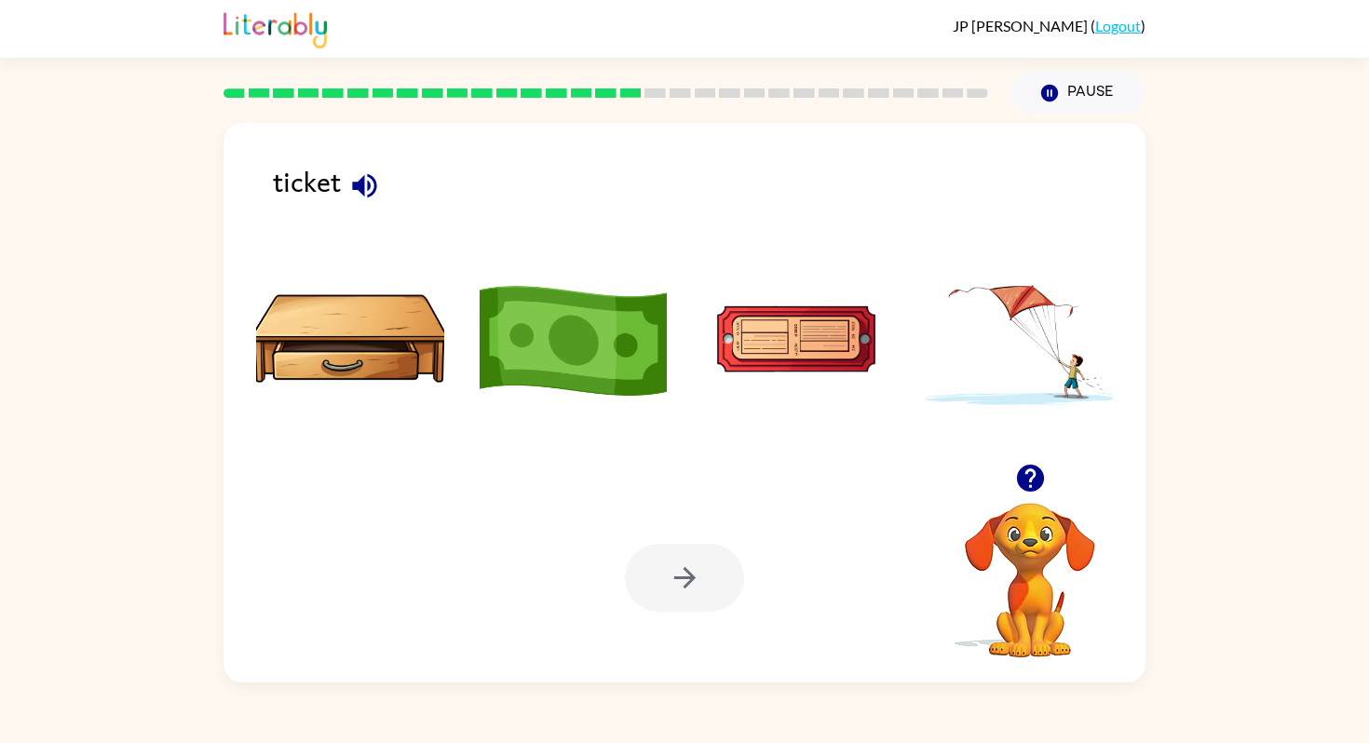
click at [610, 347] on img at bounding box center [574, 341] width 188 height 140
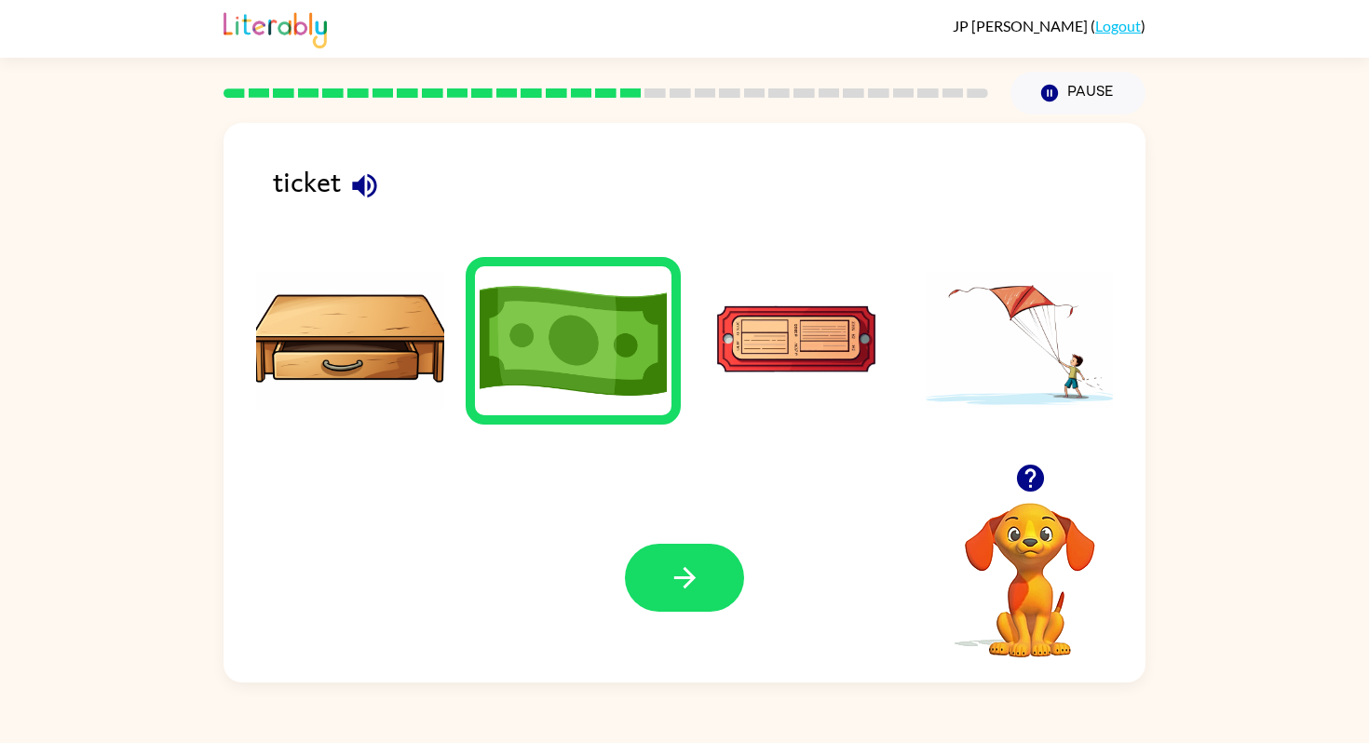
click at [776, 369] on img at bounding box center [796, 341] width 188 height 140
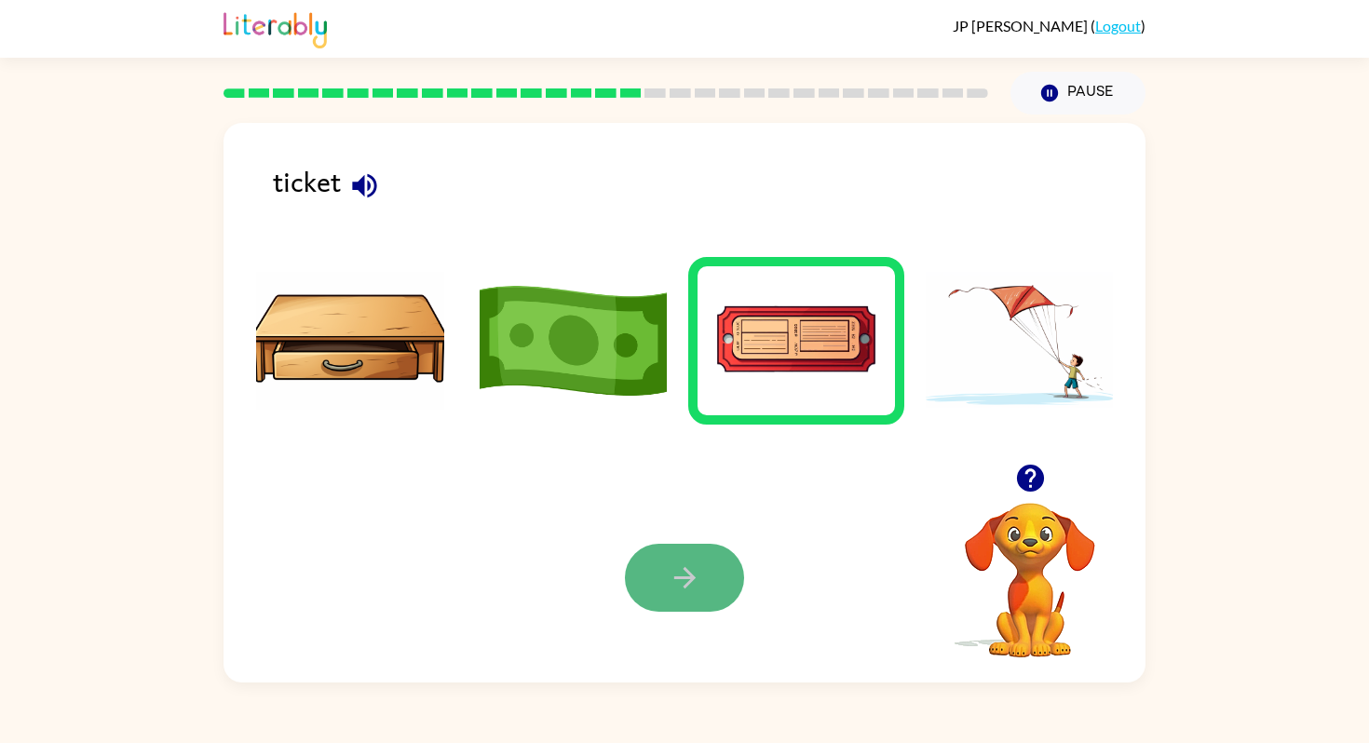
click at [689, 583] on icon "button" at bounding box center [684, 577] width 21 height 21
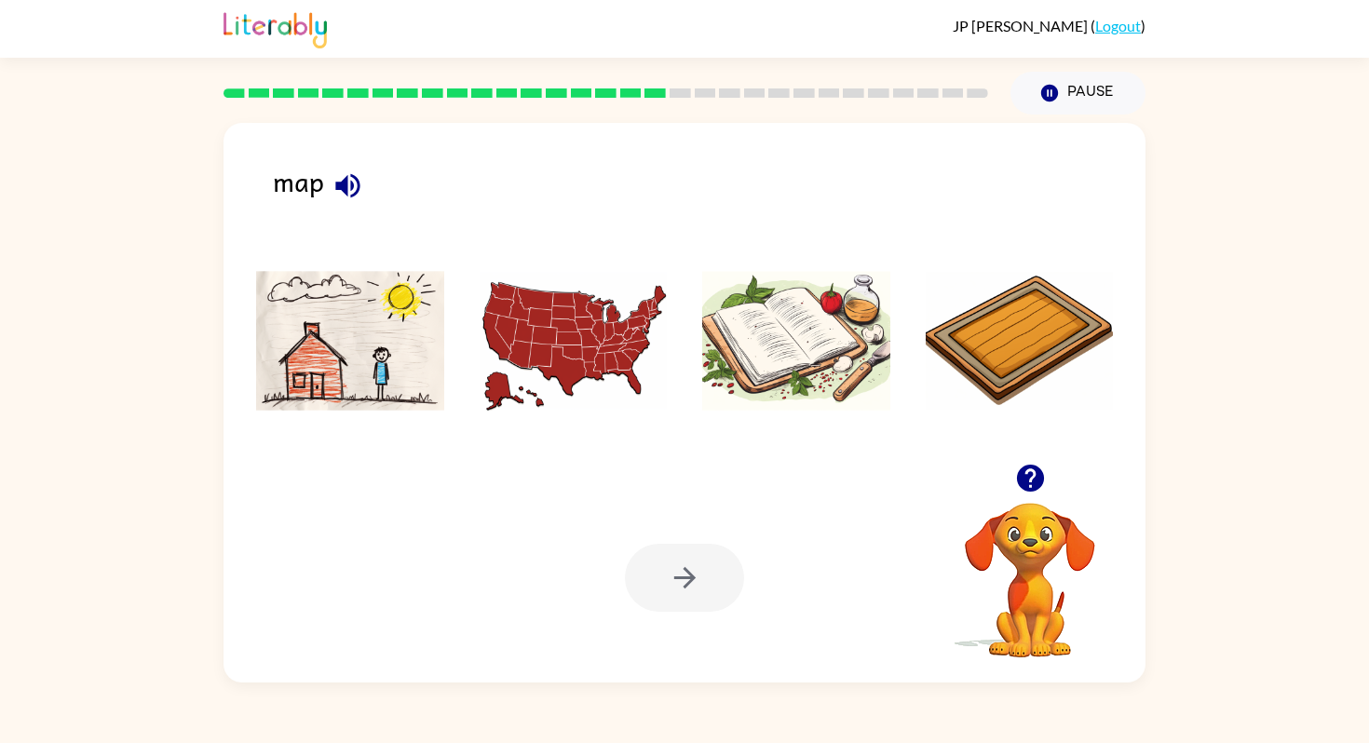
click at [564, 331] on img at bounding box center [574, 341] width 188 height 140
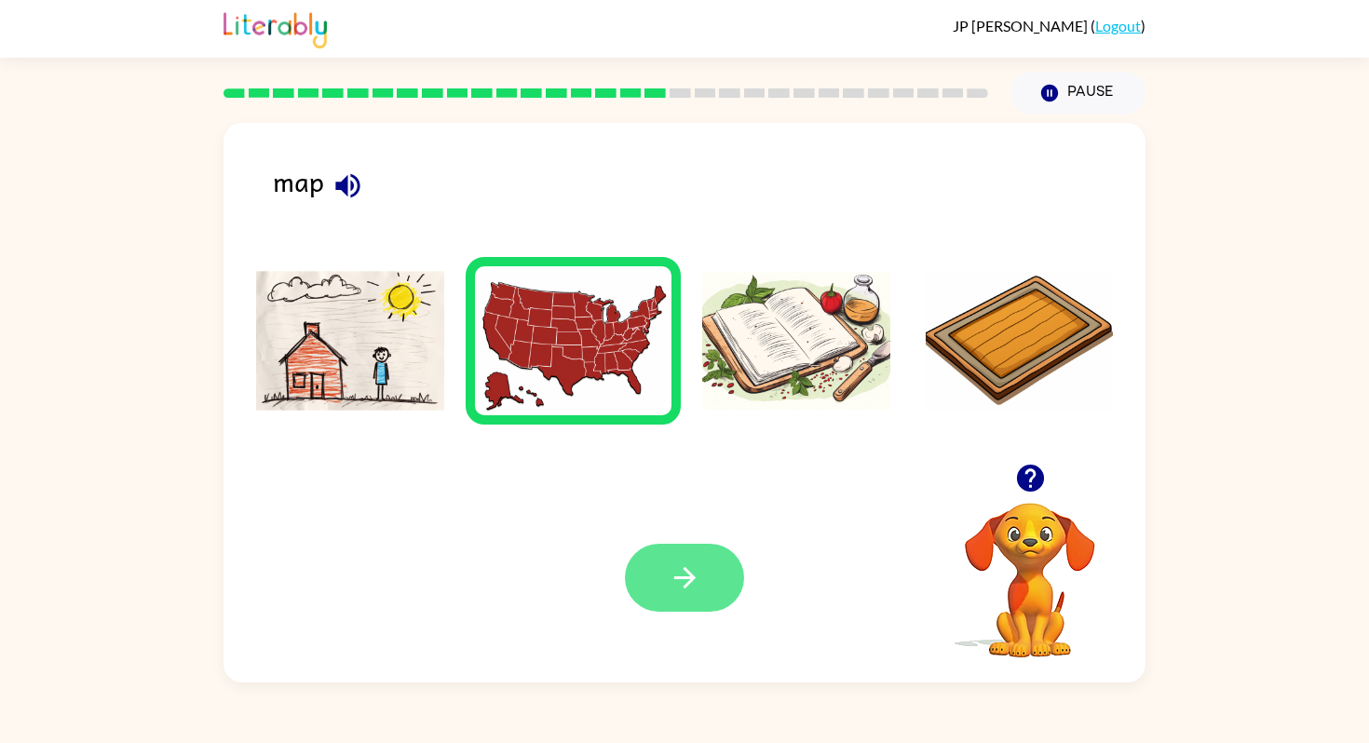
click at [688, 571] on icon "button" at bounding box center [684, 577] width 21 height 21
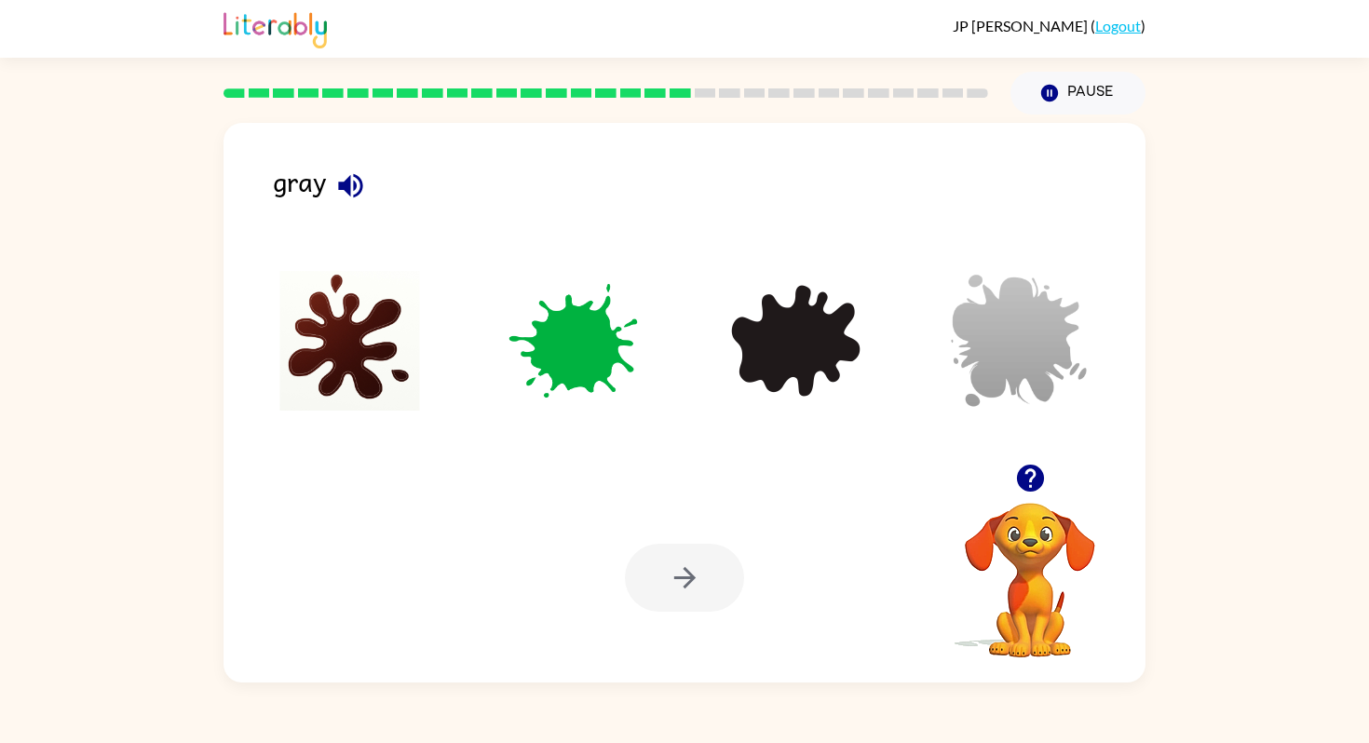
click at [1038, 317] on img at bounding box center [1020, 341] width 188 height 140
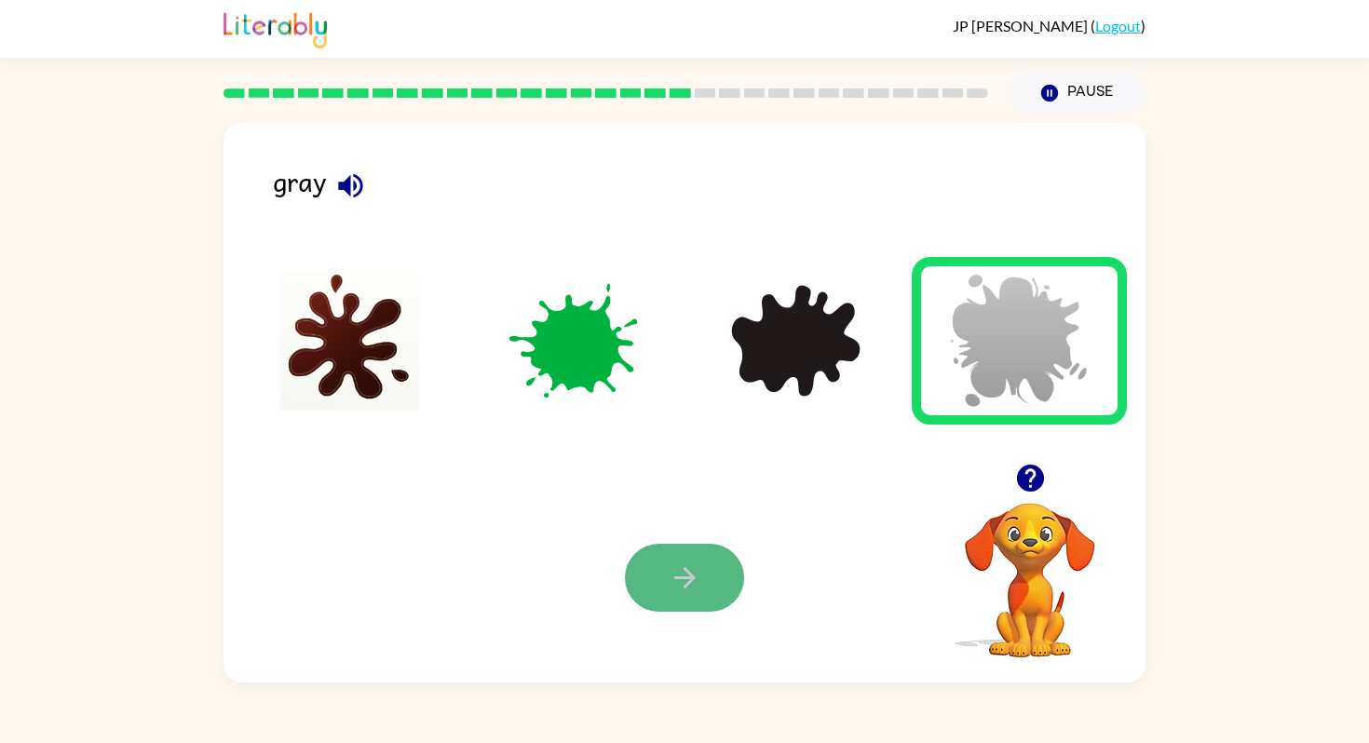
click at [685, 571] on icon "button" at bounding box center [684, 577] width 21 height 21
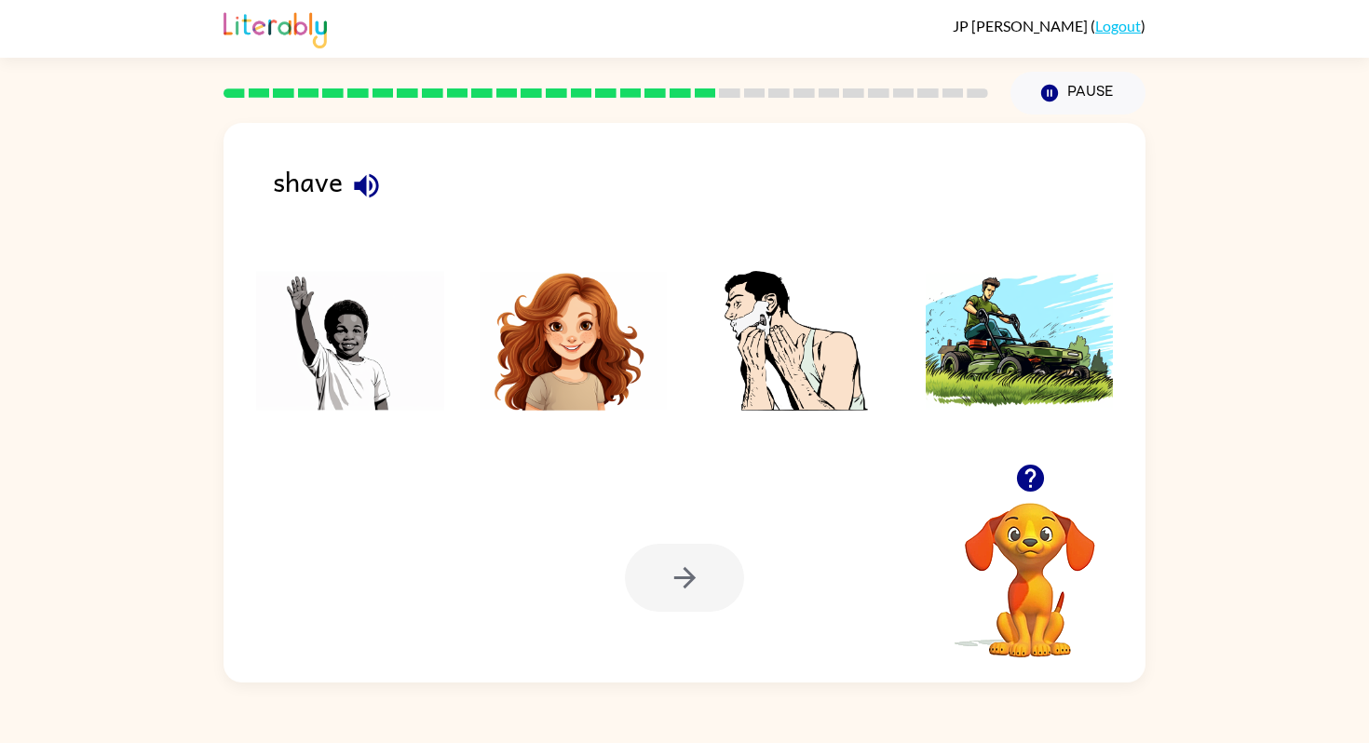
click at [824, 364] on img at bounding box center [796, 341] width 188 height 140
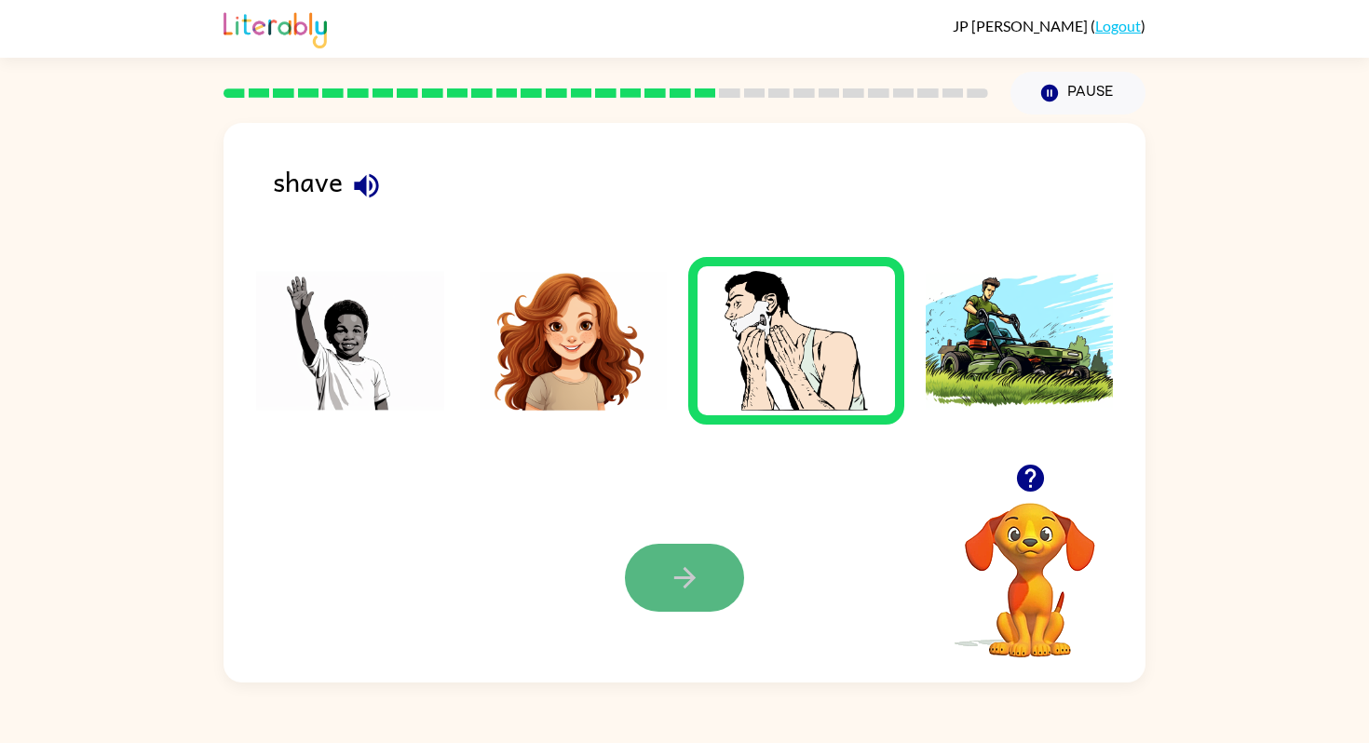
click at [698, 576] on icon "button" at bounding box center [685, 578] width 33 height 33
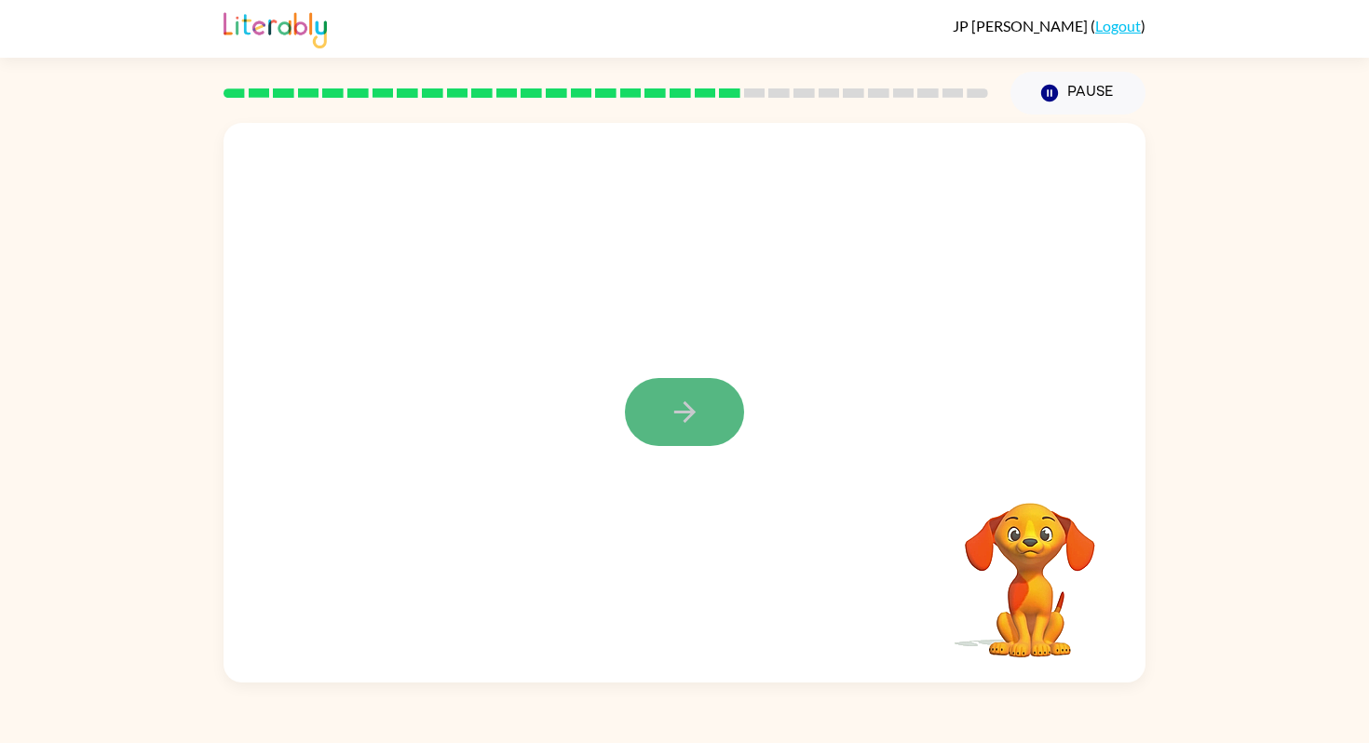
click at [672, 416] on icon "button" at bounding box center [685, 412] width 33 height 33
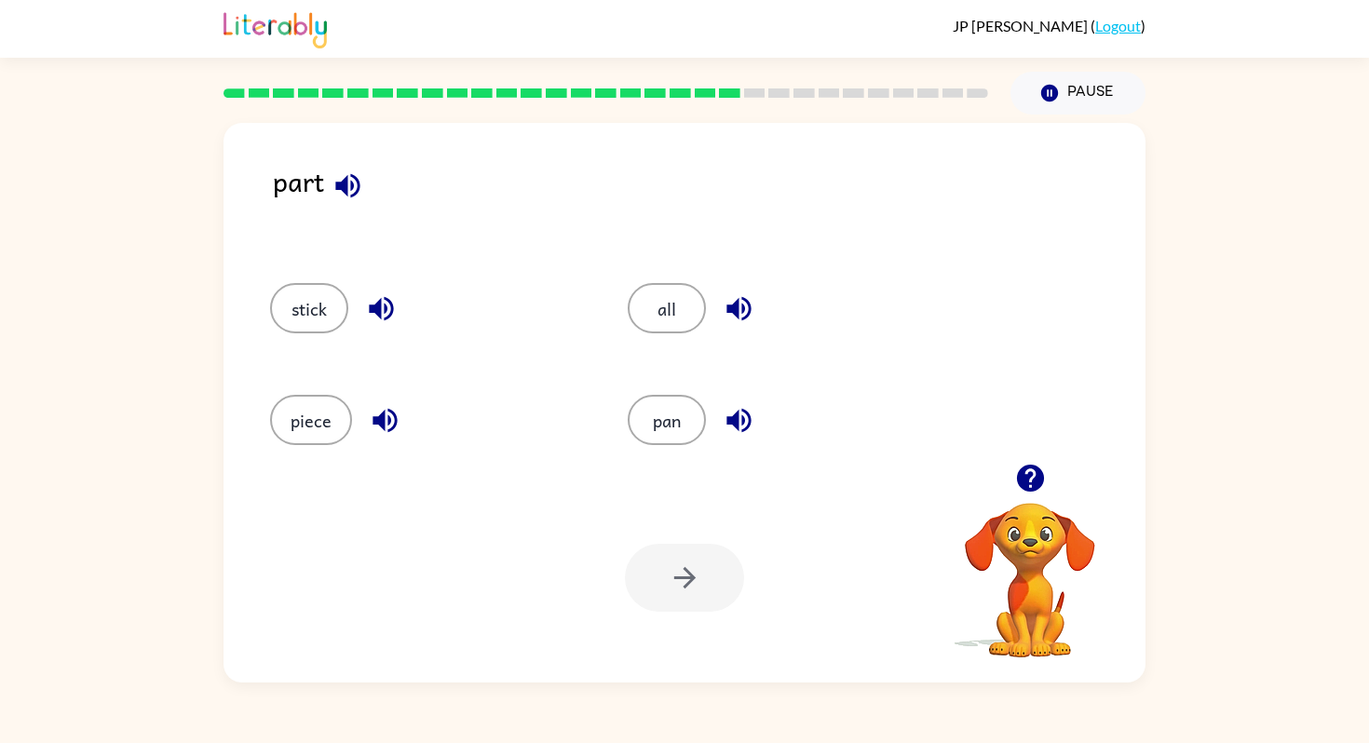
click at [341, 188] on icon "button" at bounding box center [347, 185] width 24 height 24
click at [376, 306] on icon "button" at bounding box center [381, 309] width 24 height 24
click at [732, 312] on icon "button" at bounding box center [739, 309] width 24 height 24
click at [383, 421] on icon "button" at bounding box center [385, 421] width 24 height 24
click at [734, 423] on icon "button" at bounding box center [739, 421] width 24 height 24
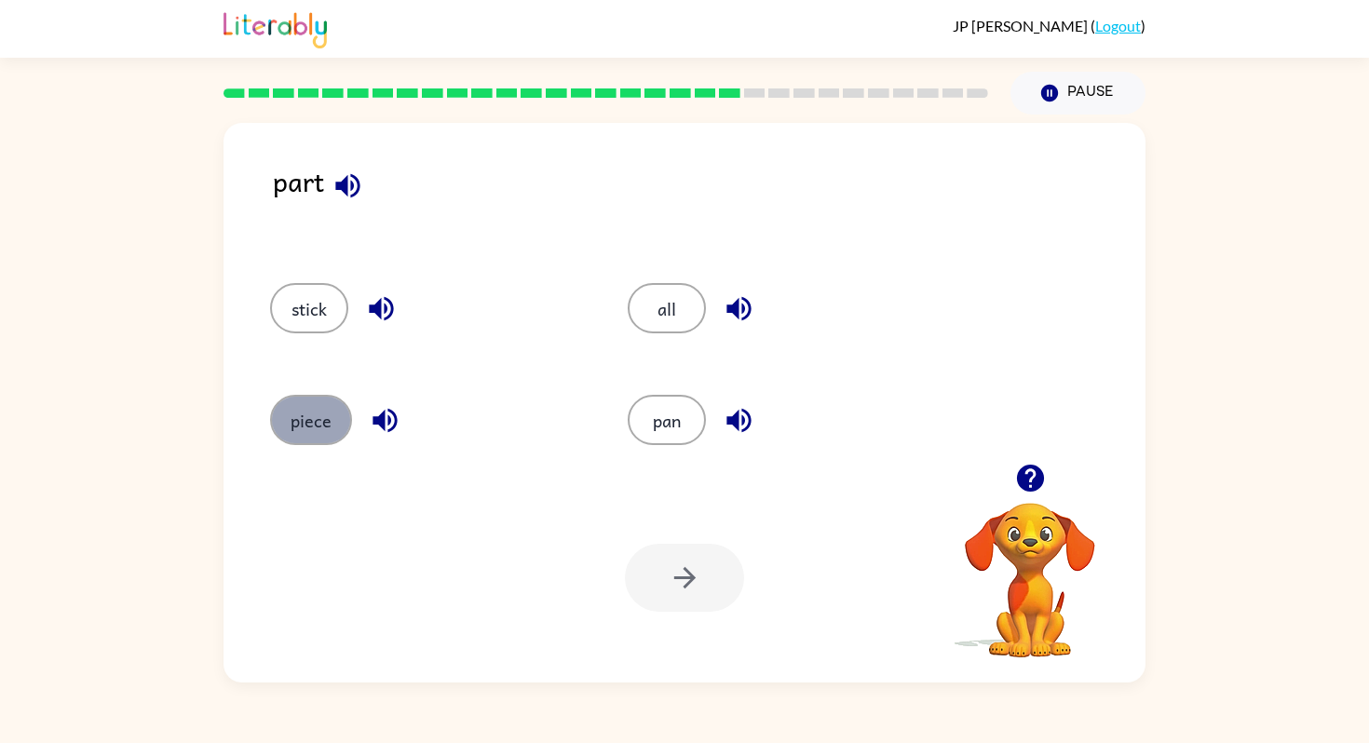
click at [300, 425] on button "piece" at bounding box center [311, 420] width 82 height 50
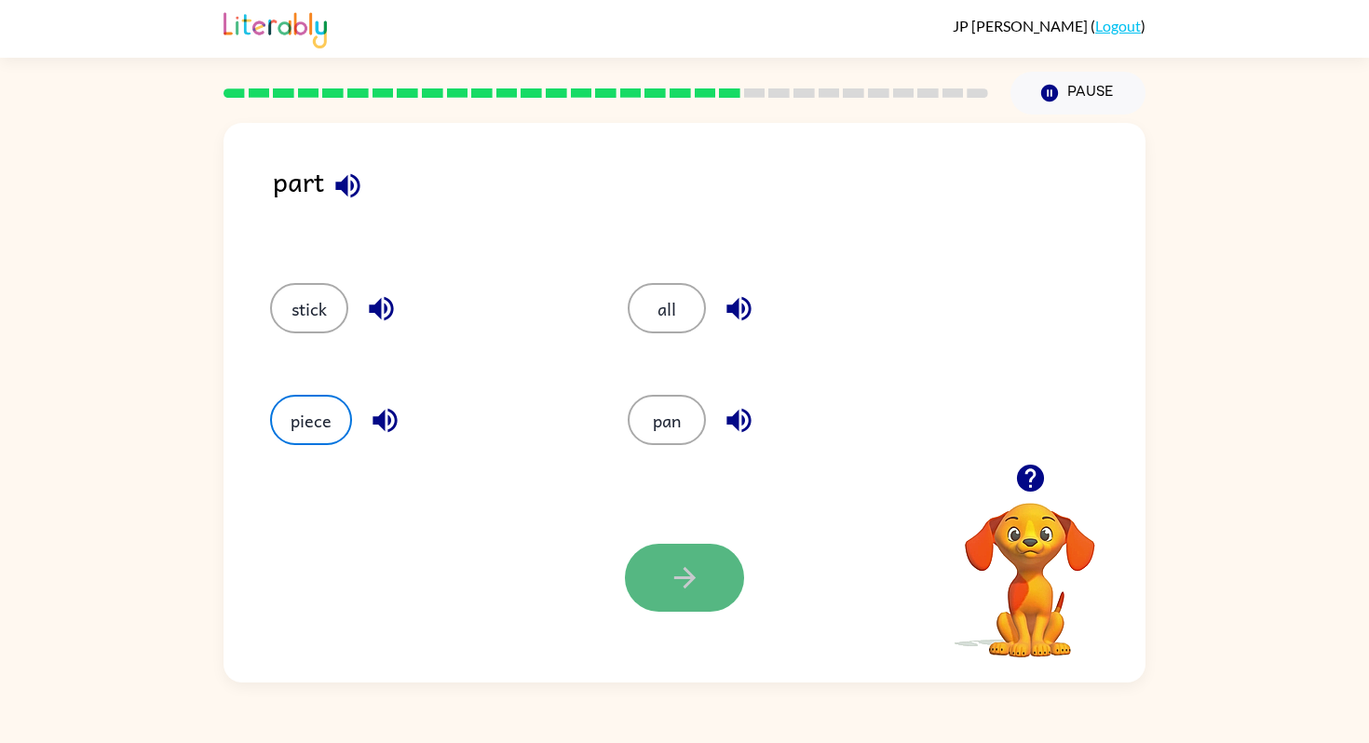
click at [683, 596] on button "button" at bounding box center [684, 578] width 119 height 68
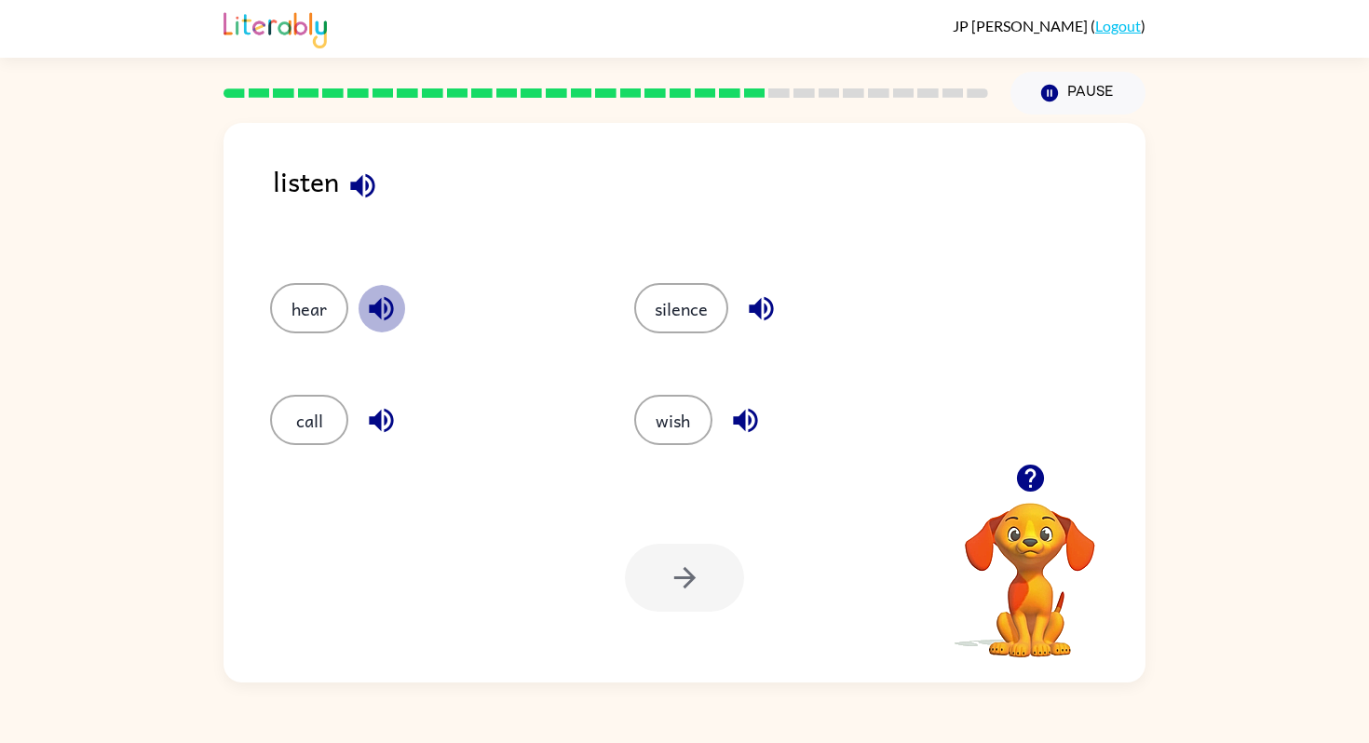
click at [380, 310] on icon "button" at bounding box center [381, 309] width 24 height 24
click at [766, 306] on icon "button" at bounding box center [761, 309] width 24 height 24
click at [384, 418] on icon "button" at bounding box center [381, 421] width 24 height 24
click at [750, 423] on icon "button" at bounding box center [745, 421] width 24 height 24
click at [679, 415] on button "wish" at bounding box center [673, 420] width 78 height 50
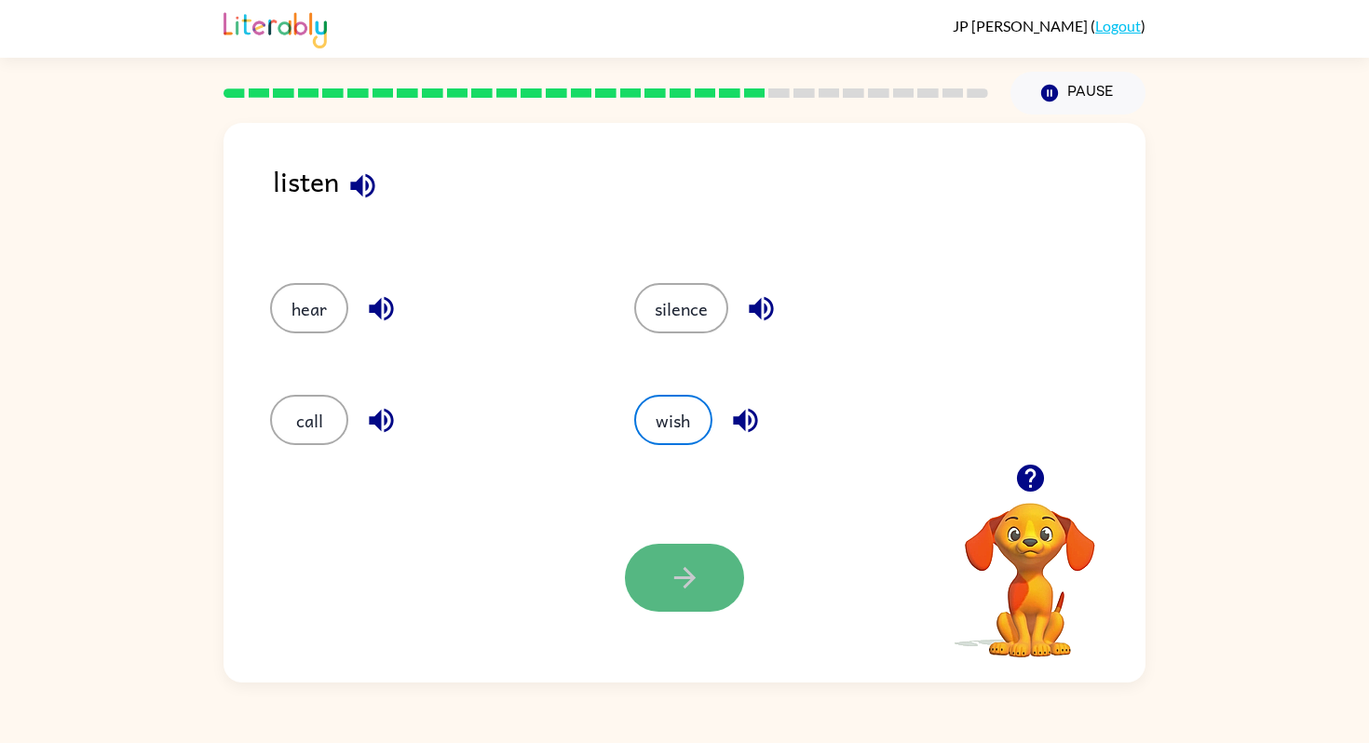
click at [688, 579] on icon "button" at bounding box center [684, 577] width 21 height 21
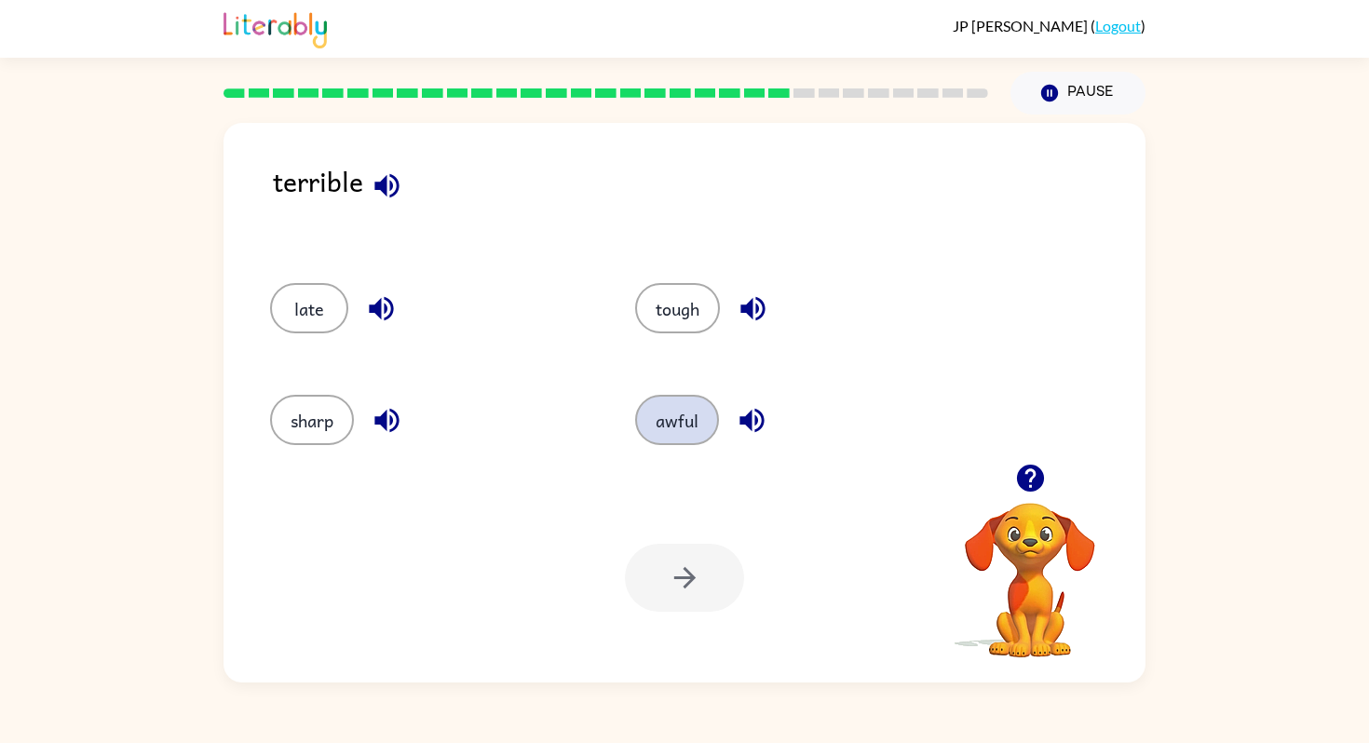
click at [677, 424] on button "awful" at bounding box center [677, 420] width 84 height 50
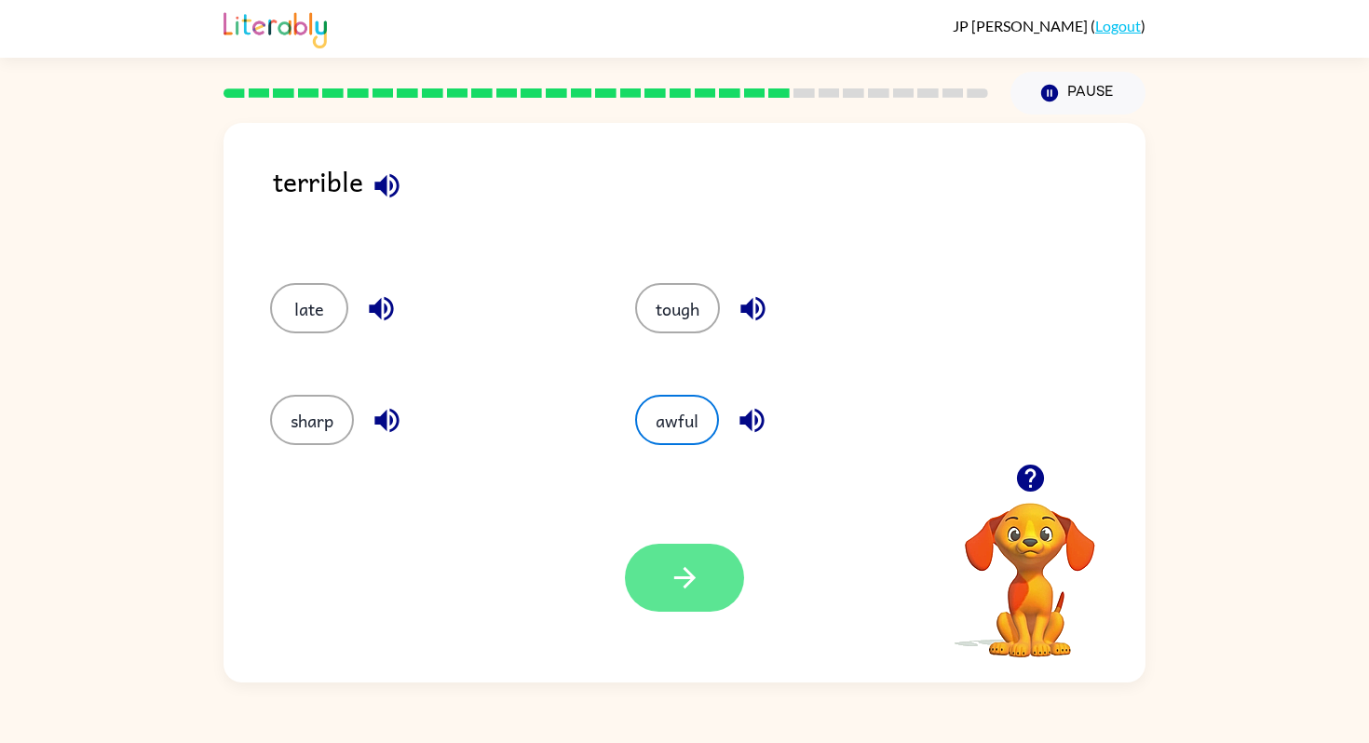
click at [696, 588] on icon "button" at bounding box center [685, 578] width 33 height 33
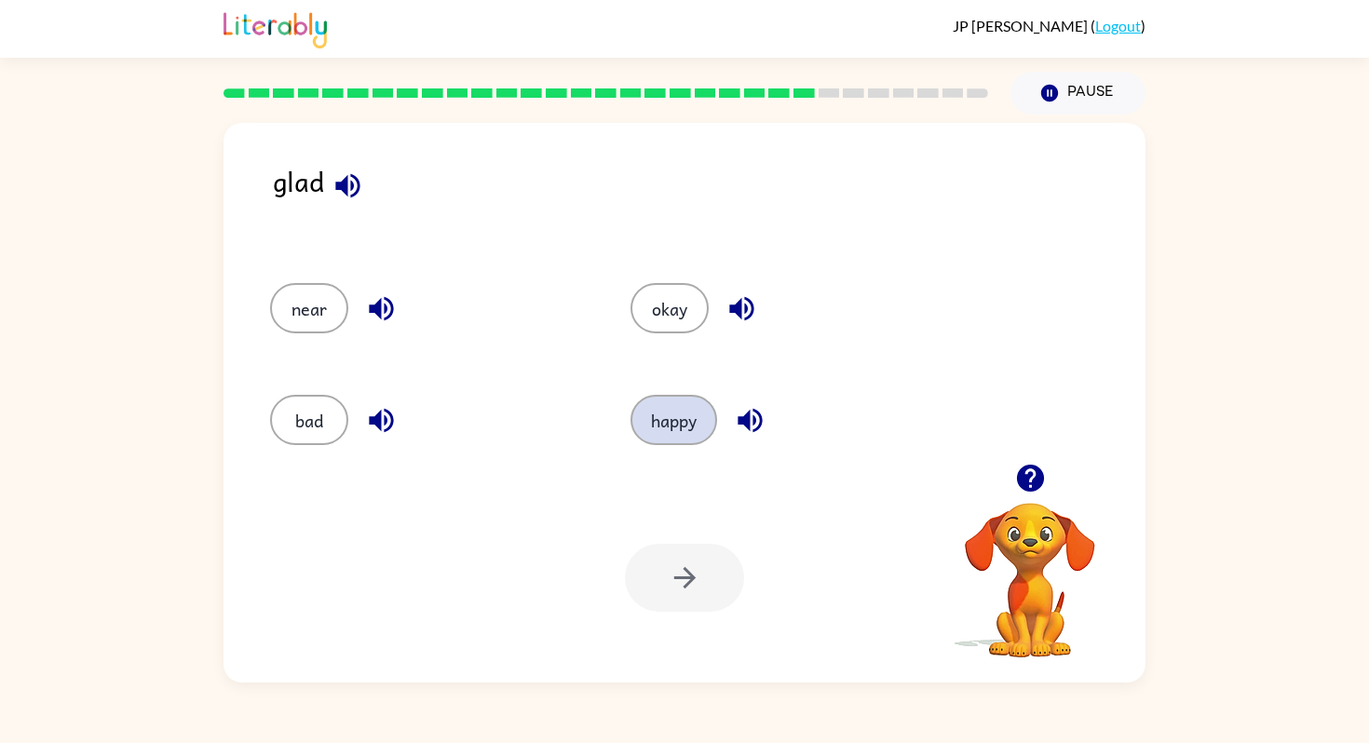
click at [672, 421] on button "happy" at bounding box center [674, 420] width 87 height 50
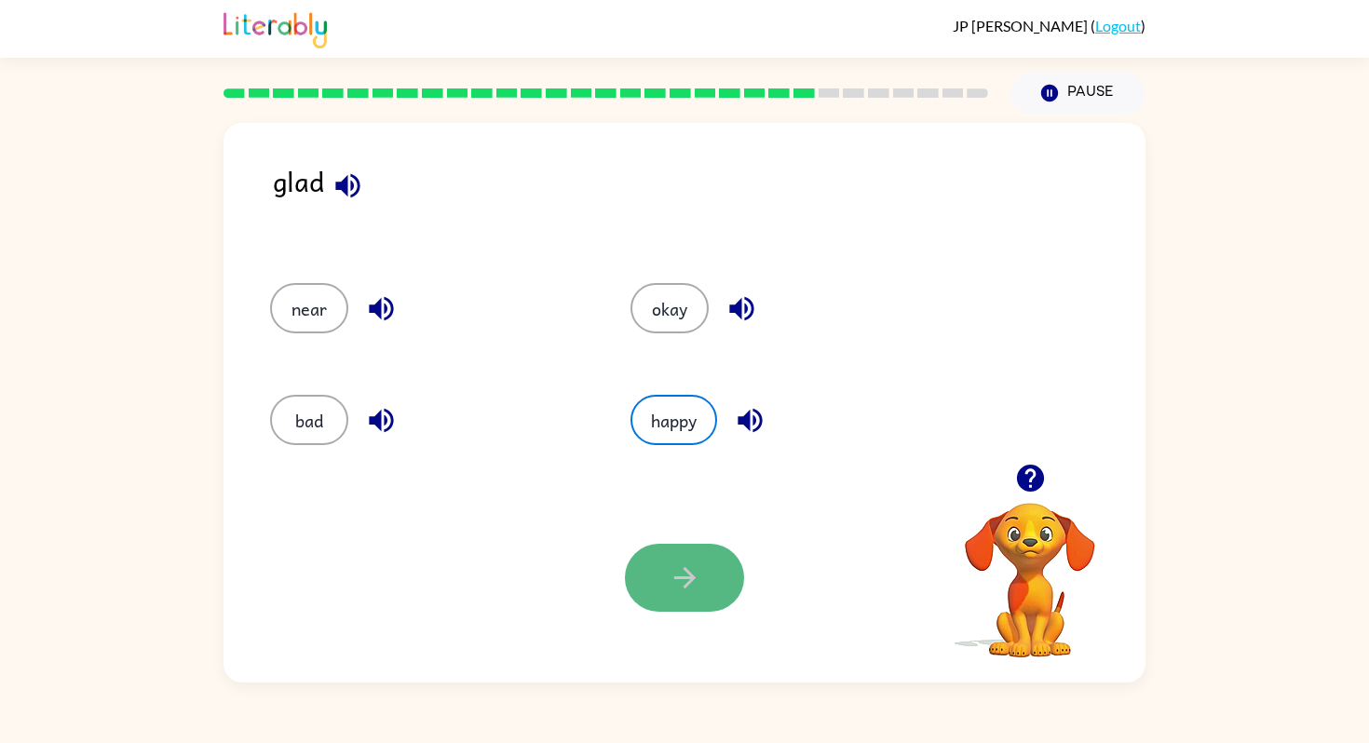
click at [701, 574] on button "button" at bounding box center [684, 578] width 119 height 68
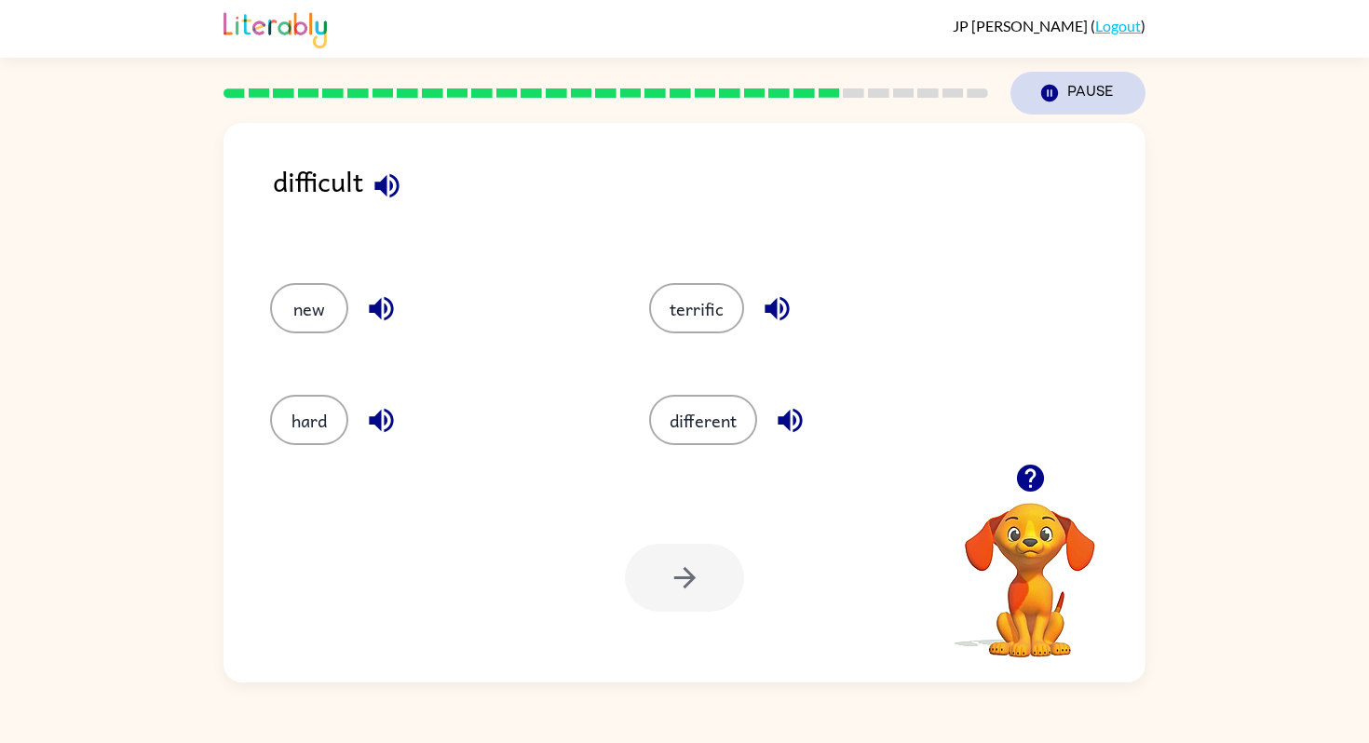
click at [1059, 88] on icon "Pause" at bounding box center [1050, 93] width 20 height 20
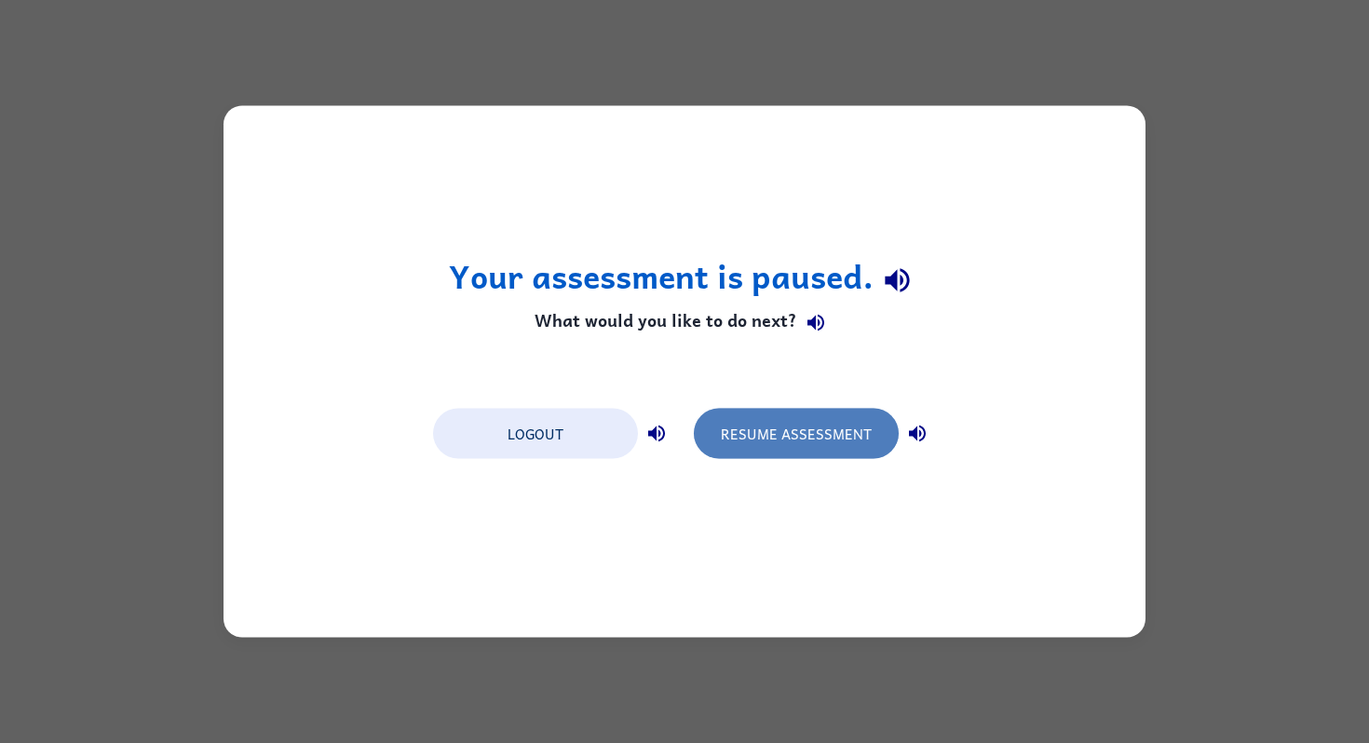
click at [808, 437] on button "Resume Assessment" at bounding box center [796, 434] width 205 height 50
click at [810, 433] on button "Resume Assessment" at bounding box center [796, 434] width 205 height 50
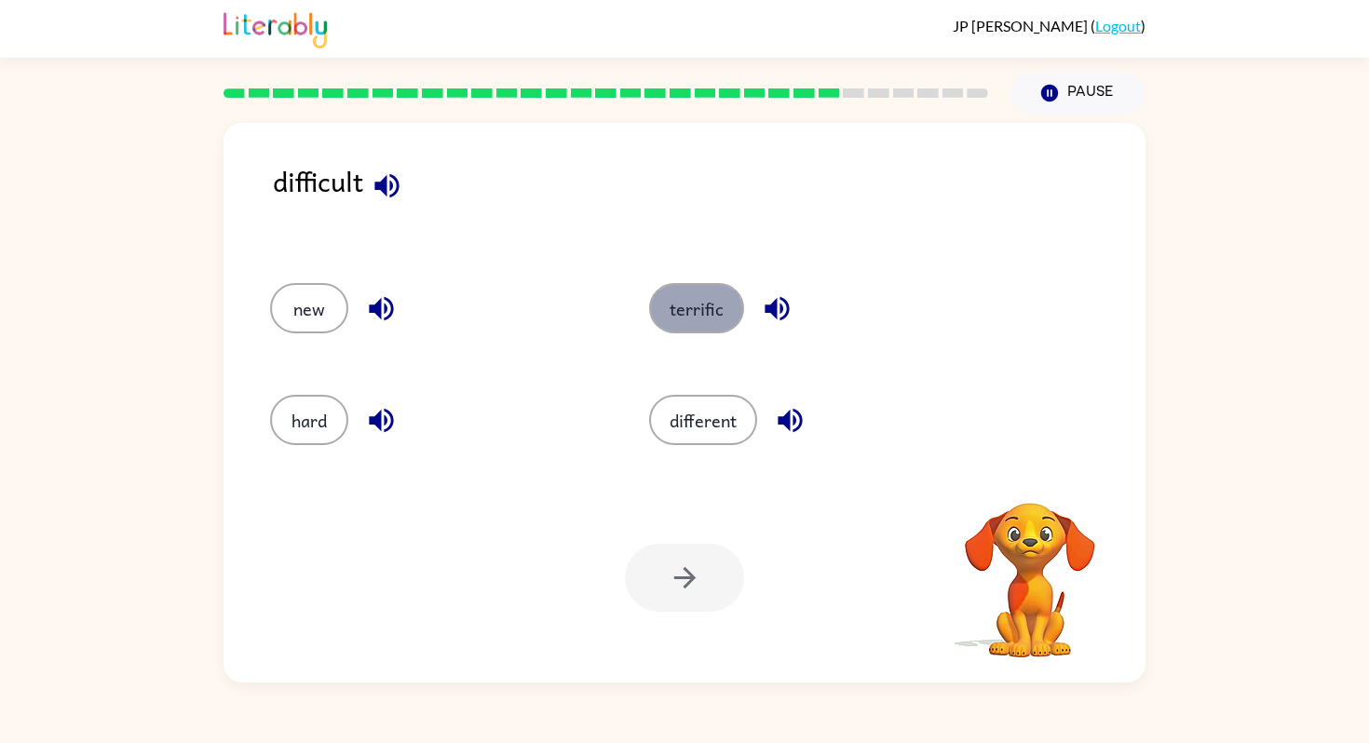
click at [700, 311] on button "terrific" at bounding box center [696, 308] width 95 height 50
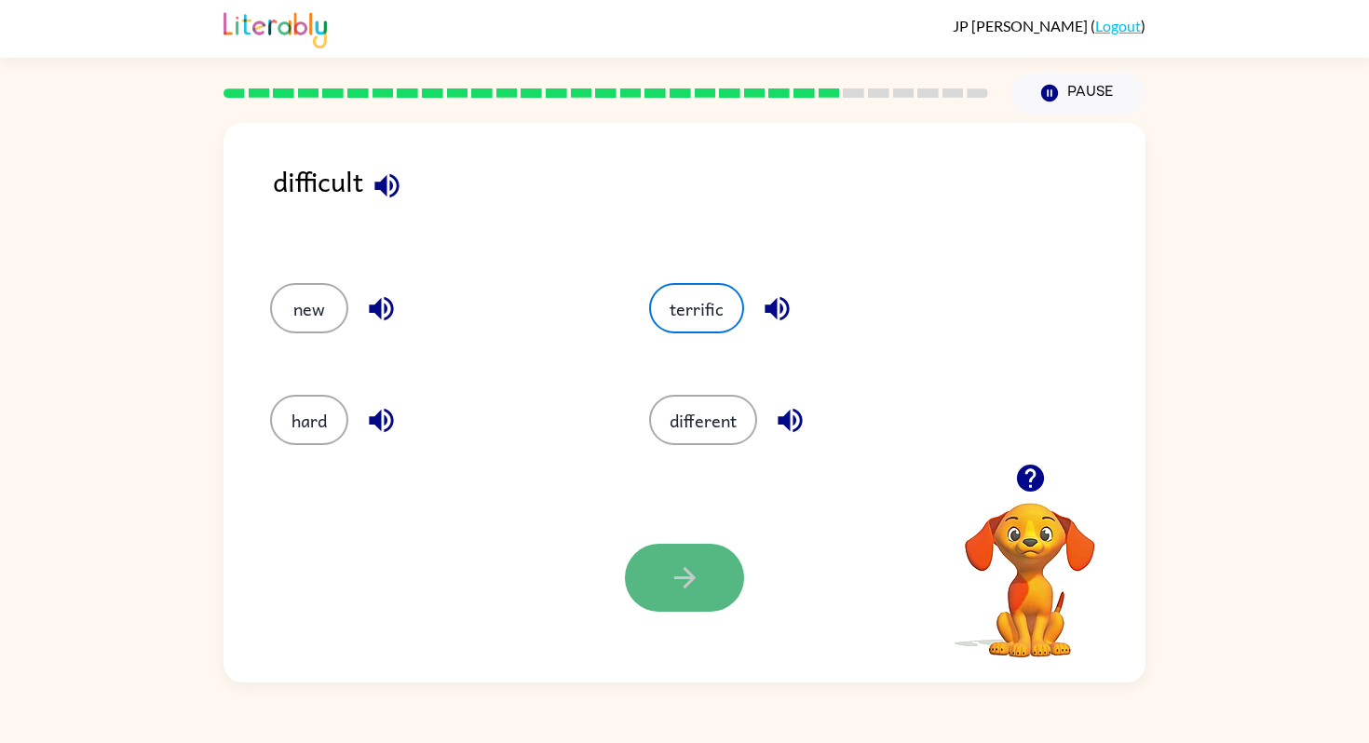
click at [671, 585] on icon "button" at bounding box center [685, 578] width 33 height 33
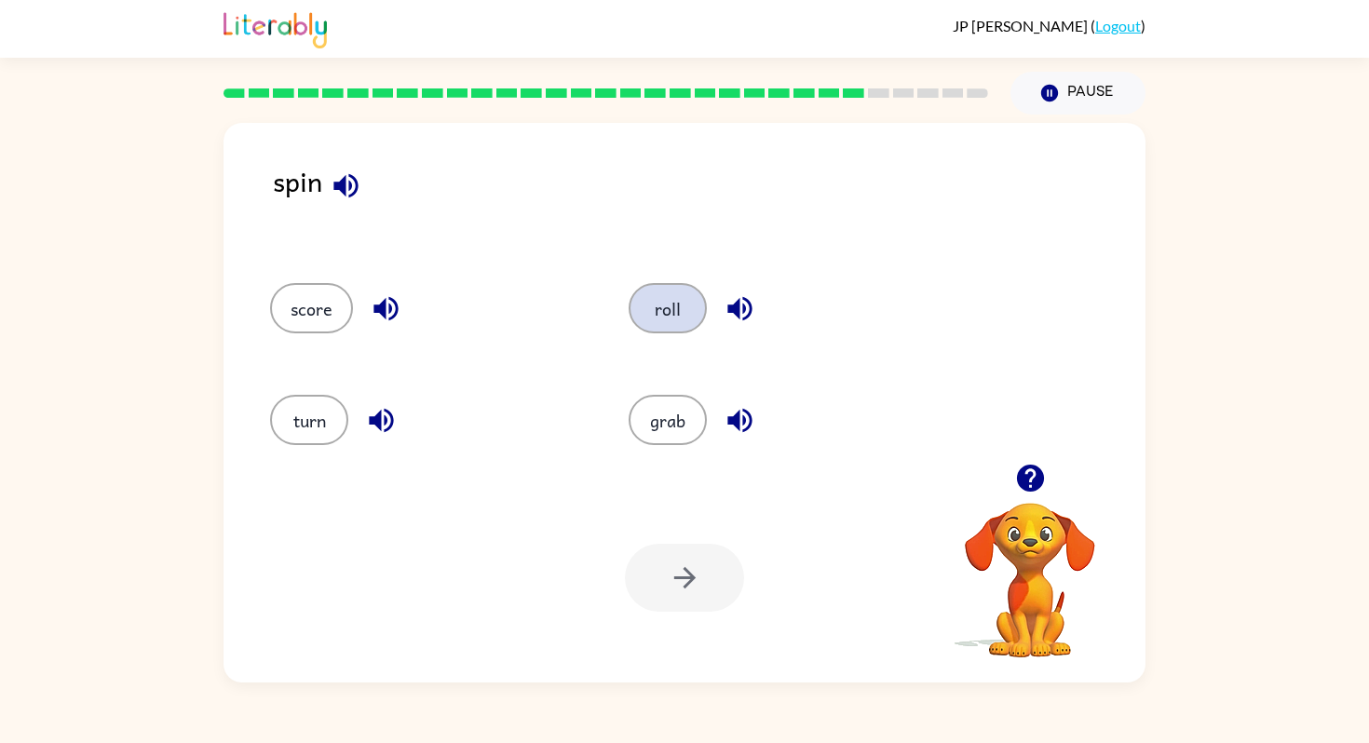
click at [678, 312] on button "roll" at bounding box center [668, 308] width 78 height 50
click at [696, 579] on icon "button" at bounding box center [685, 578] width 33 height 33
click at [695, 304] on button "missing" at bounding box center [685, 308] width 98 height 50
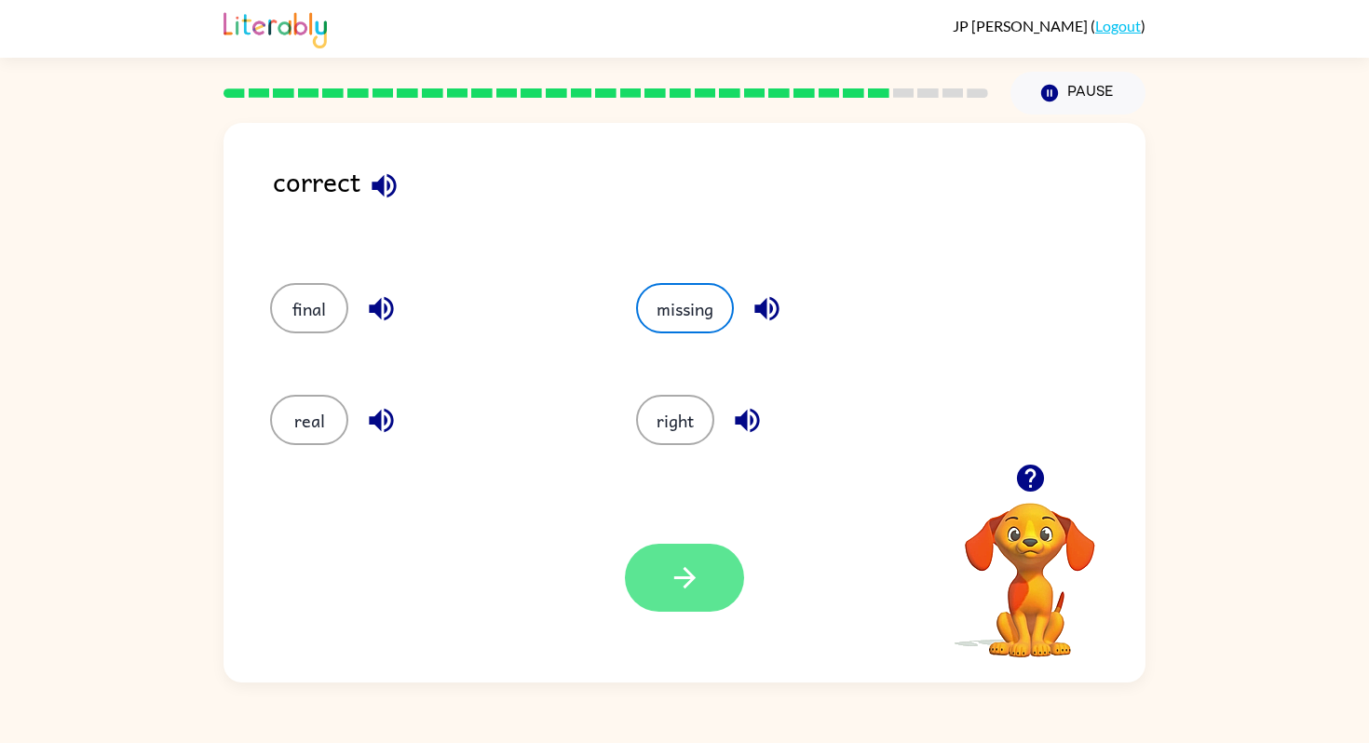
click at [714, 578] on button "button" at bounding box center [684, 578] width 119 height 68
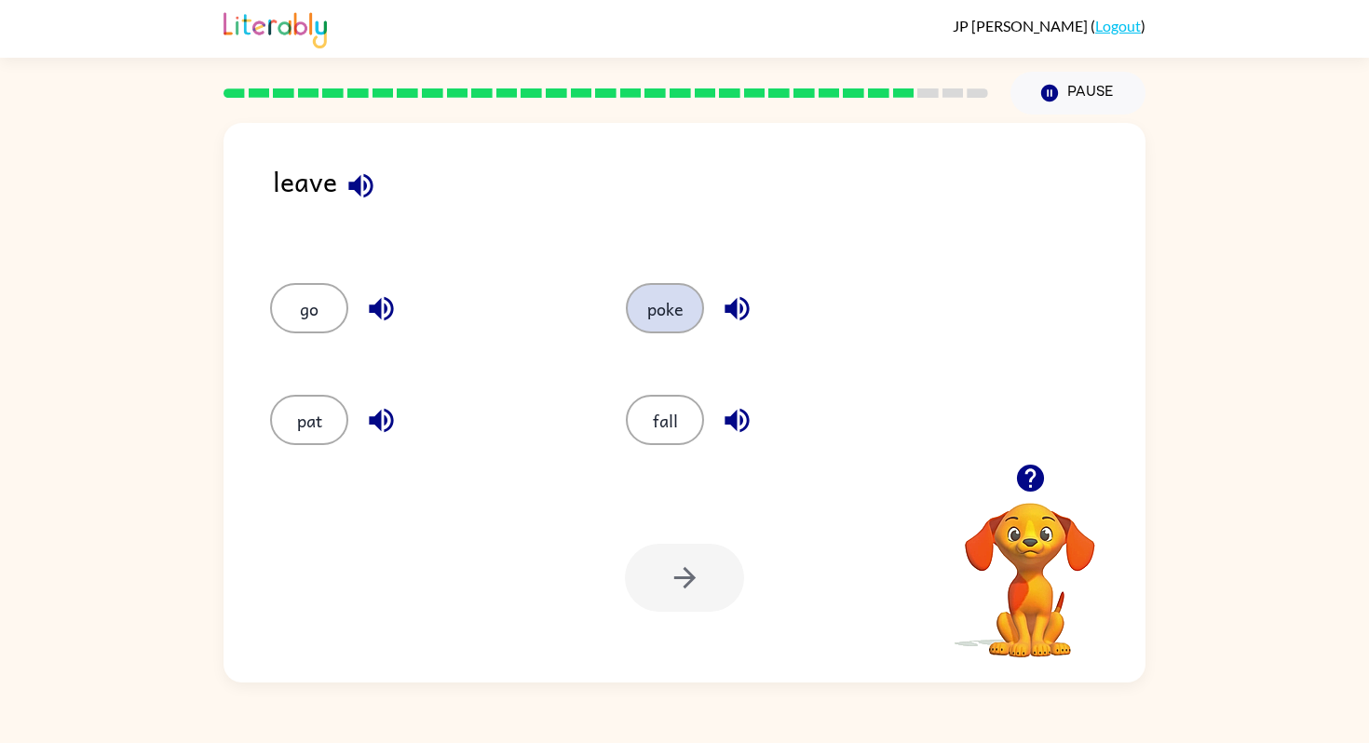
click at [669, 302] on button "poke" at bounding box center [665, 308] width 78 height 50
click at [696, 580] on icon "button" at bounding box center [685, 578] width 33 height 33
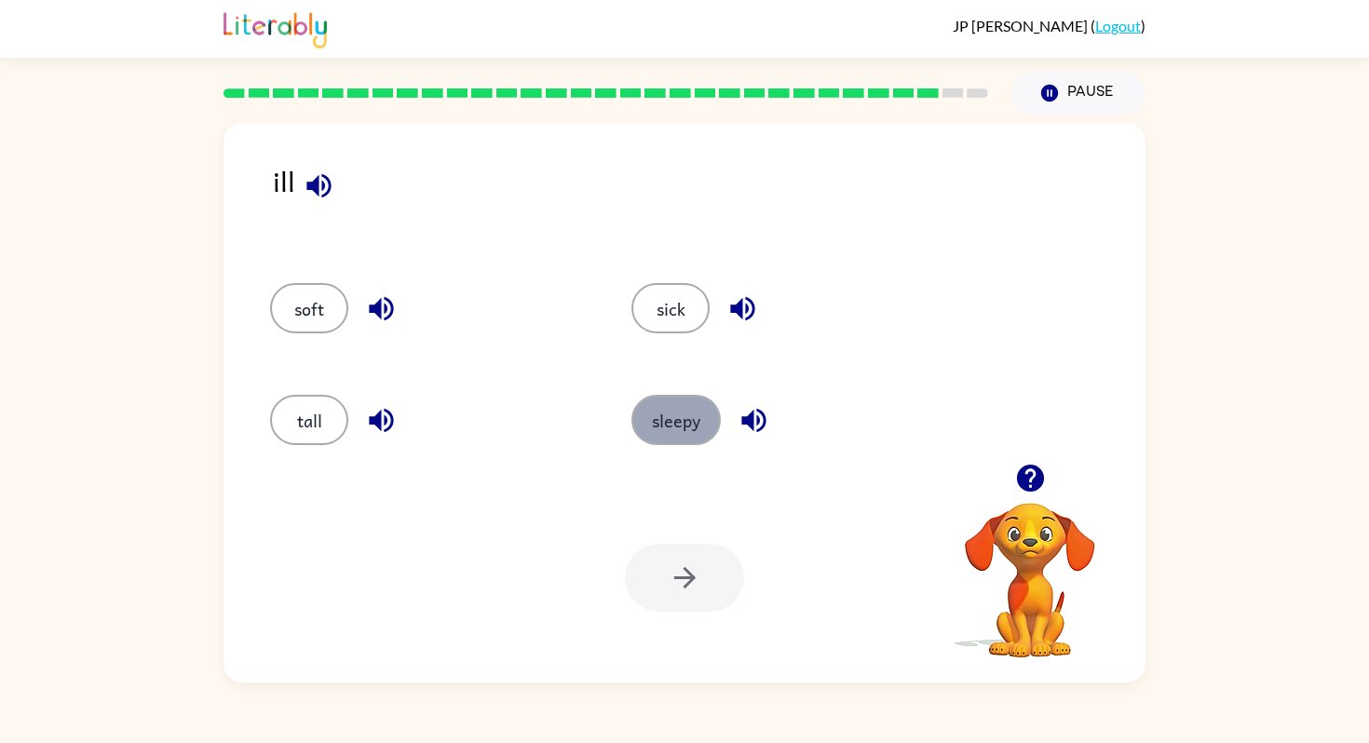
click at [674, 418] on button "sleepy" at bounding box center [676, 420] width 89 height 50
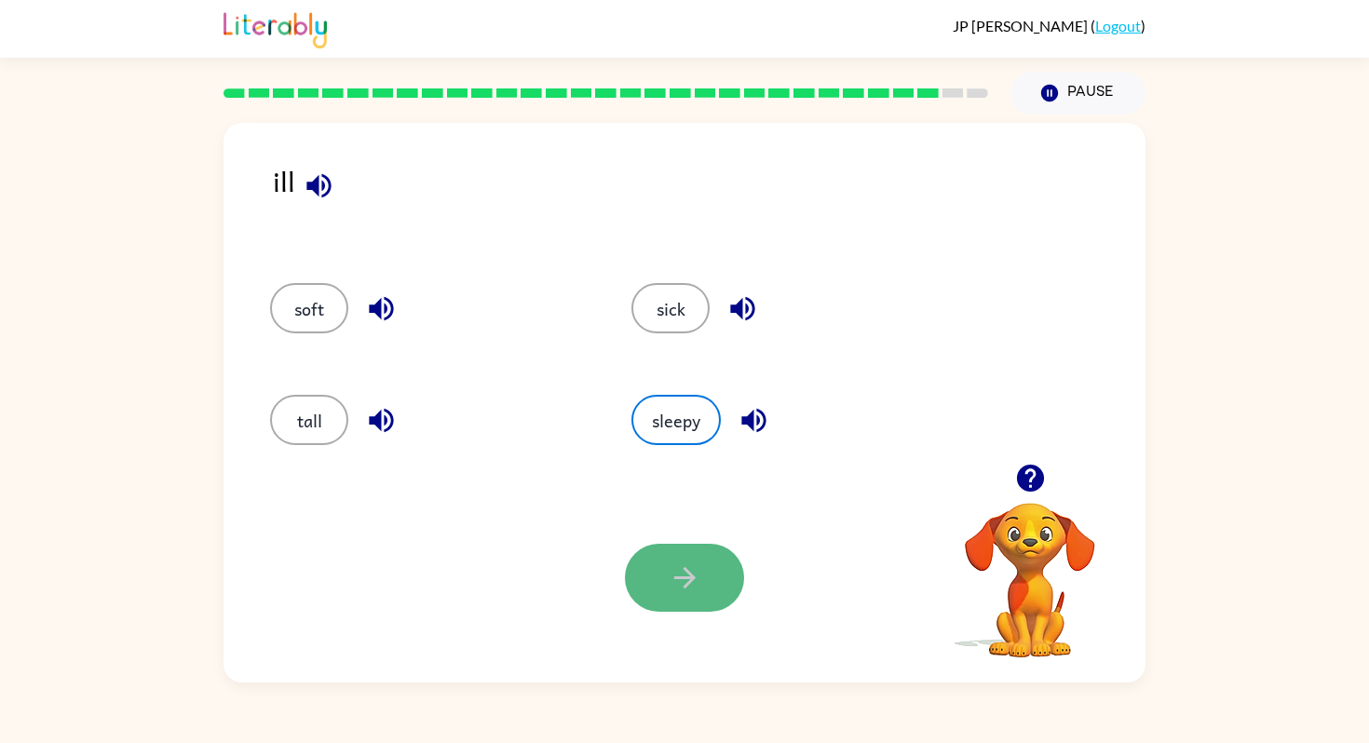
click at [696, 591] on icon "button" at bounding box center [685, 578] width 33 height 33
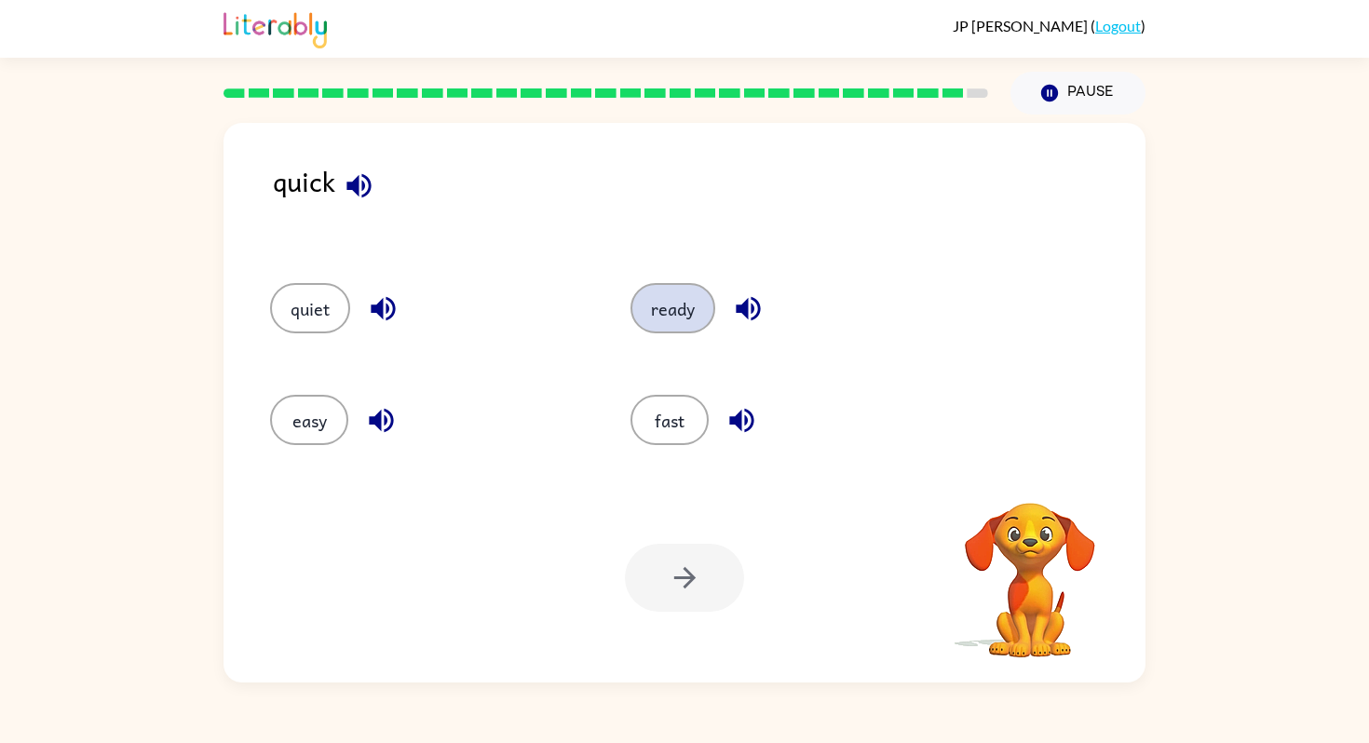
click at [666, 311] on button "ready" at bounding box center [673, 308] width 85 height 50
click at [692, 571] on icon "button" at bounding box center [685, 578] width 33 height 33
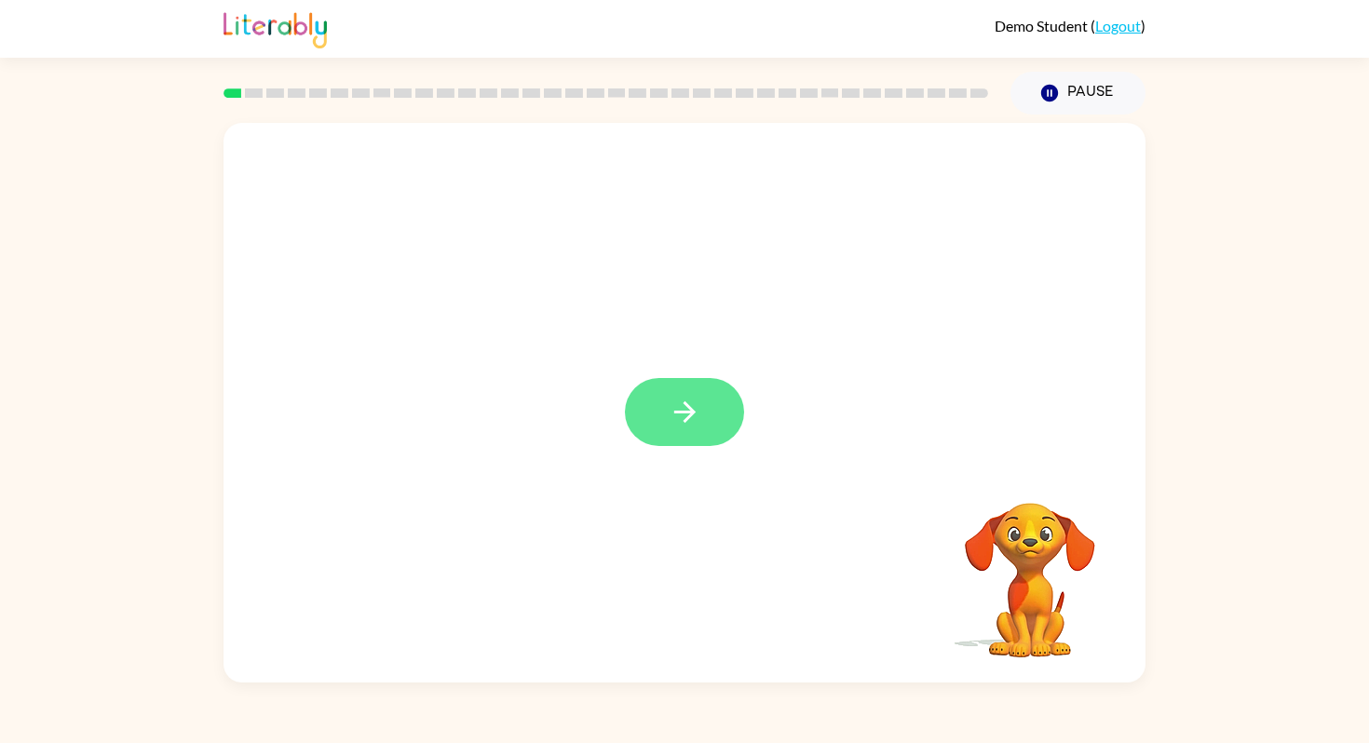
click at [682, 407] on icon "button" at bounding box center [685, 412] width 33 height 33
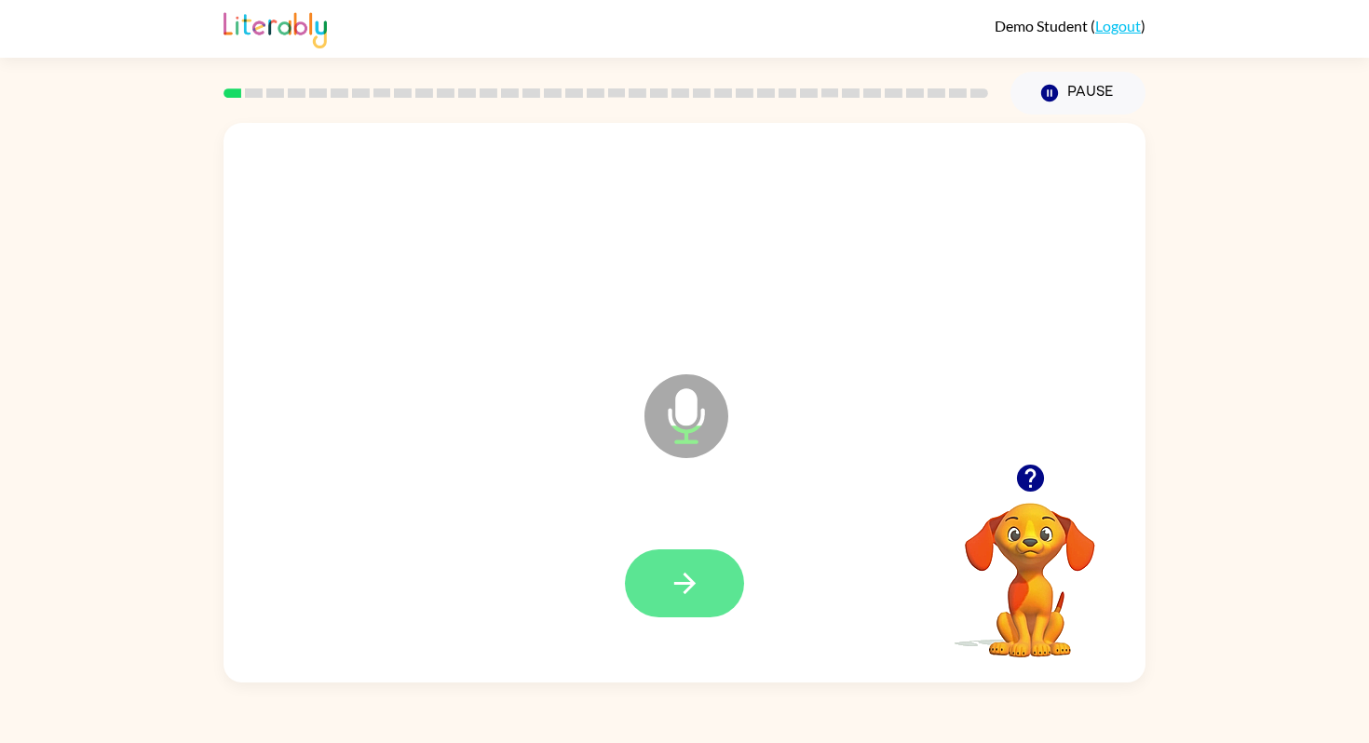
click at [693, 592] on icon "button" at bounding box center [685, 583] width 33 height 33
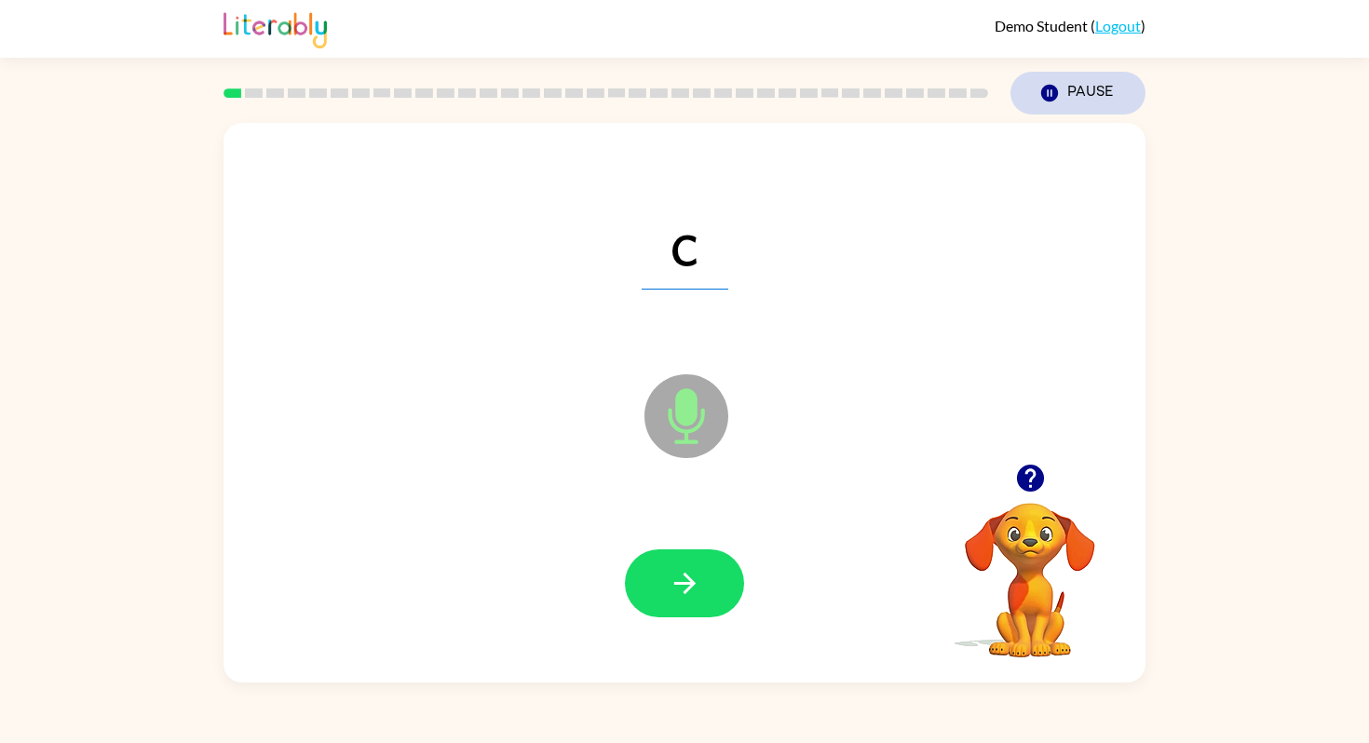
click at [1055, 92] on icon "button" at bounding box center [1050, 93] width 17 height 17
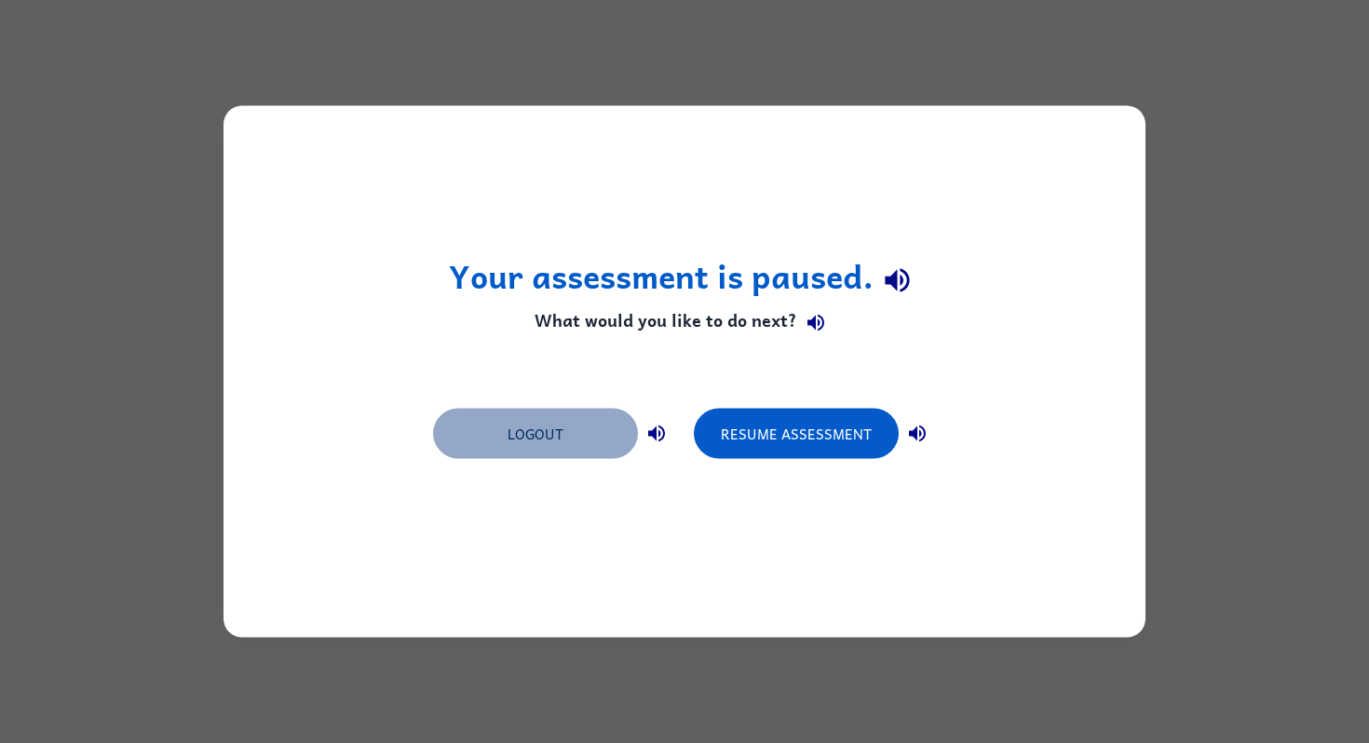
click at [575, 431] on button "Logout" at bounding box center [535, 434] width 205 height 50
